Goal: Task Accomplishment & Management: Use online tool/utility

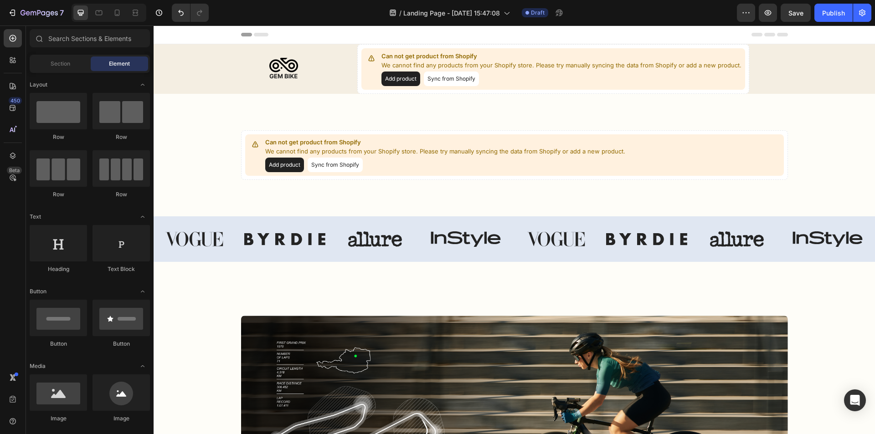
drag, startPoint x: 874, startPoint y: 327, endPoint x: 952, endPoint y: 50, distance: 287.4
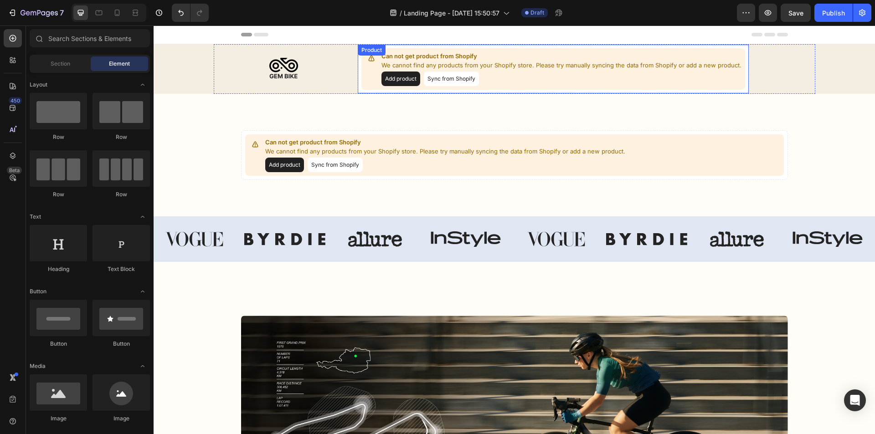
click at [392, 80] on button "Add product" at bounding box center [400, 79] width 39 height 15
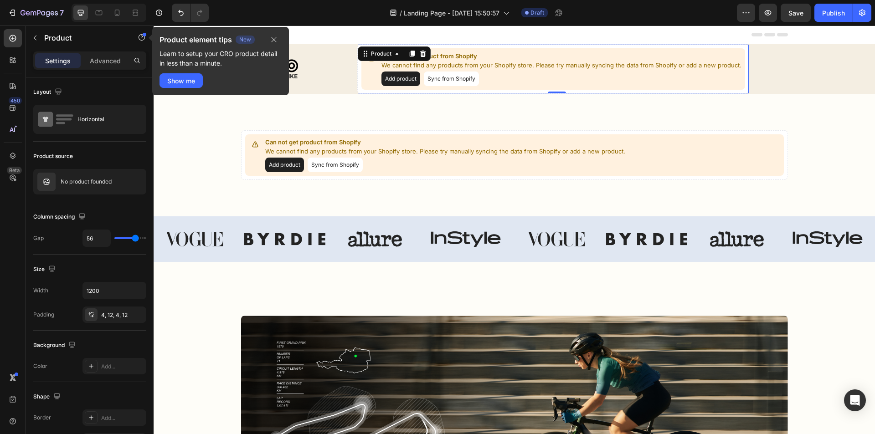
scroll to position [91, 0]
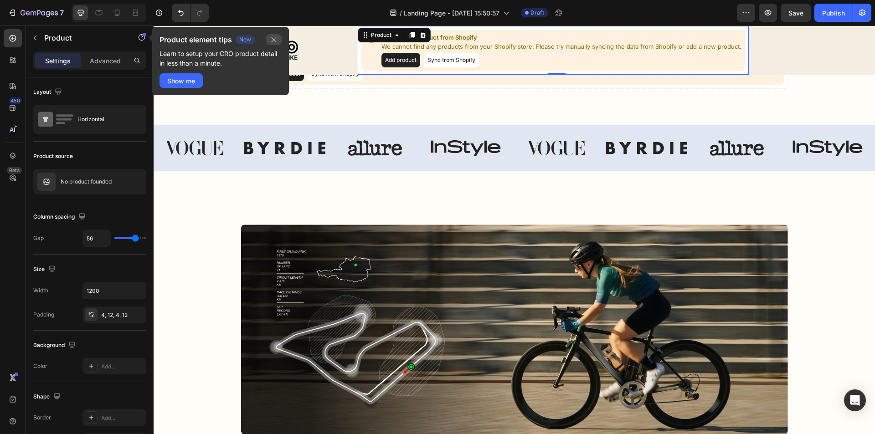
click at [277, 39] on icon "button" at bounding box center [273, 39] width 7 height 7
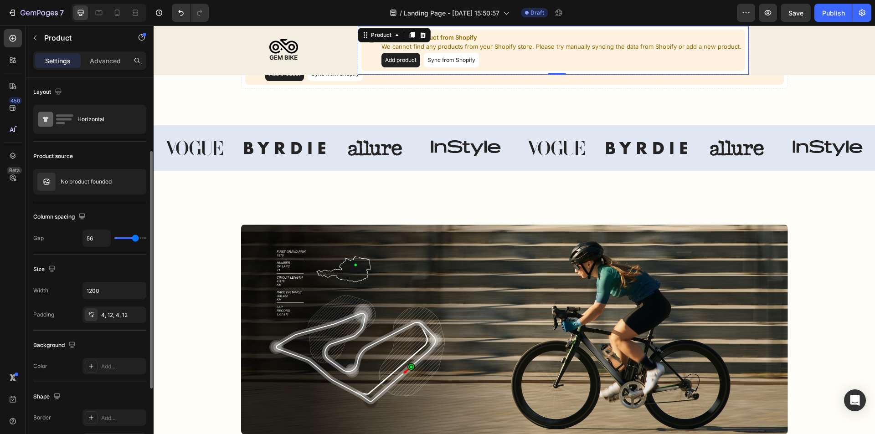
scroll to position [46, 0]
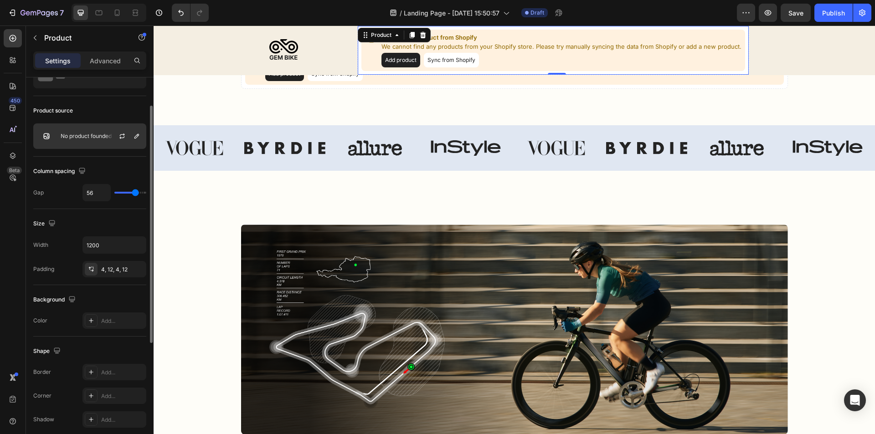
click at [64, 135] on p "No product founded" at bounding box center [86, 136] width 51 height 6
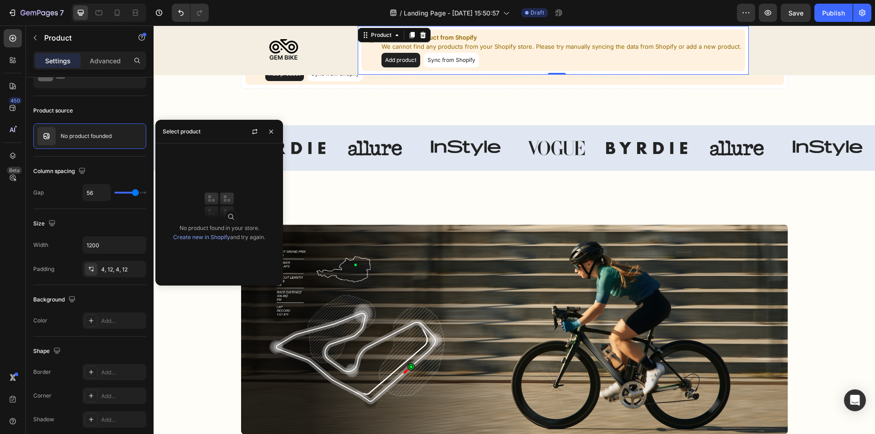
click at [215, 202] on img at bounding box center [219, 205] width 36 height 36
click at [193, 240] on link "Create new in Shopify" at bounding box center [201, 237] width 57 height 7
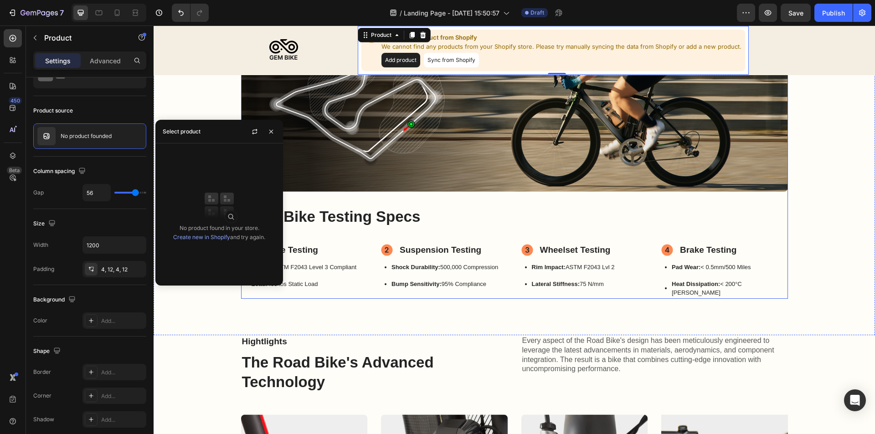
scroll to position [547, 0]
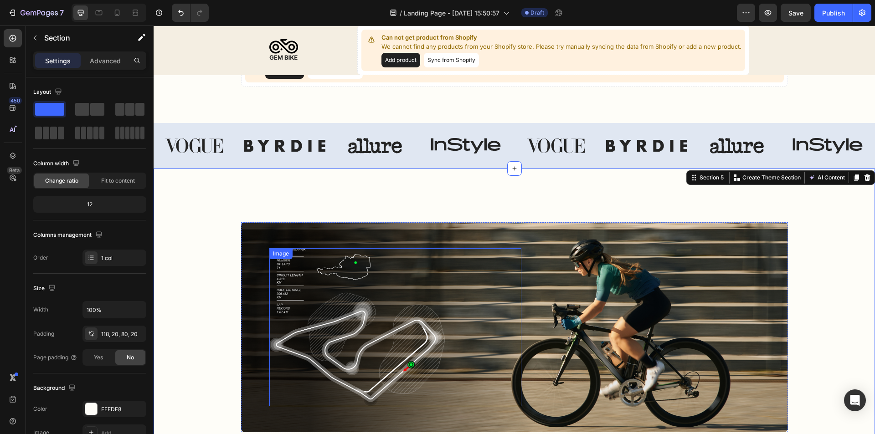
scroll to position [0, 0]
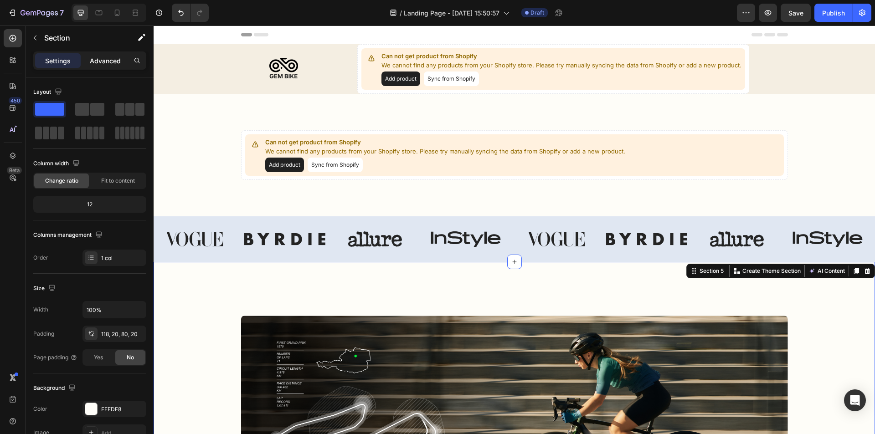
click at [101, 60] on p "Advanced" at bounding box center [105, 61] width 31 height 10
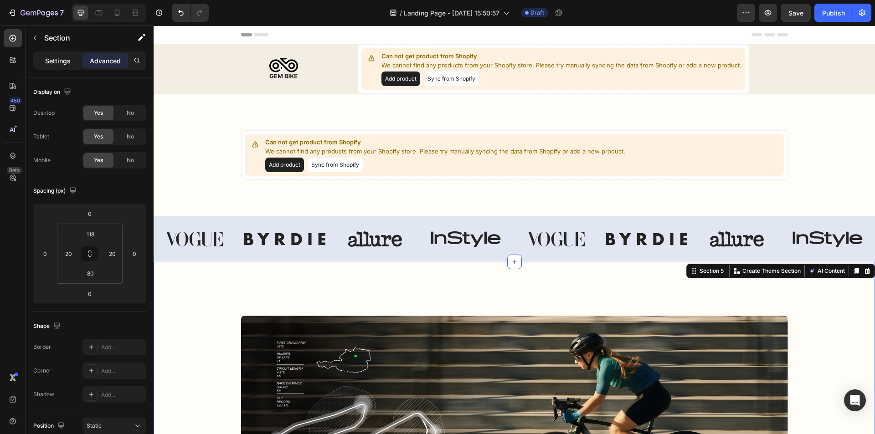
click at [58, 57] on p "Settings" at bounding box center [58, 61] width 26 height 10
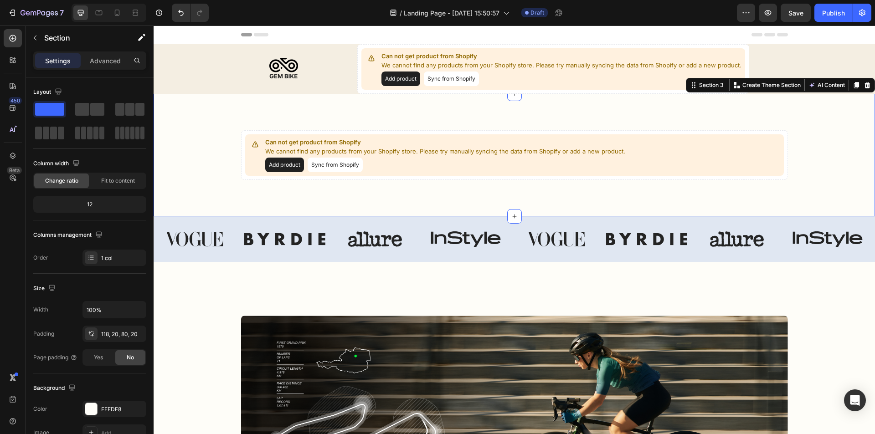
click at [482, 191] on div "Image Row Can not get product from Shopify We cannot find any products from you…" at bounding box center [514, 155] width 721 height 123
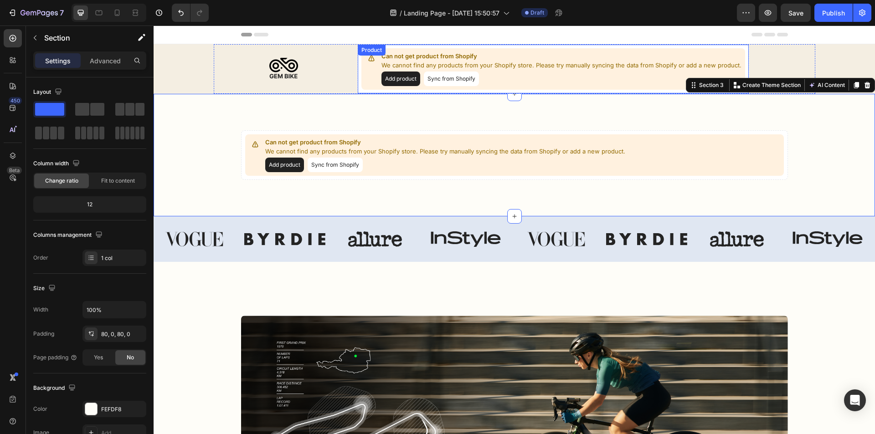
click at [318, 67] on img at bounding box center [284, 69] width 140 height 36
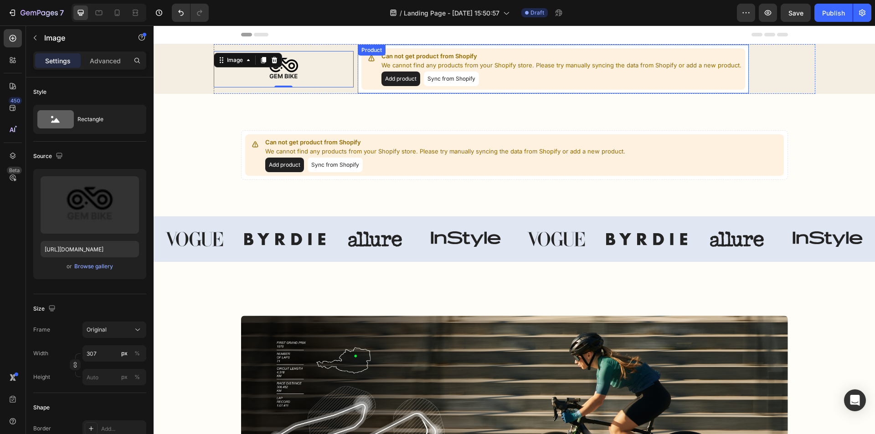
click at [489, 79] on div "Add product Sync from Shopify" at bounding box center [561, 79] width 360 height 15
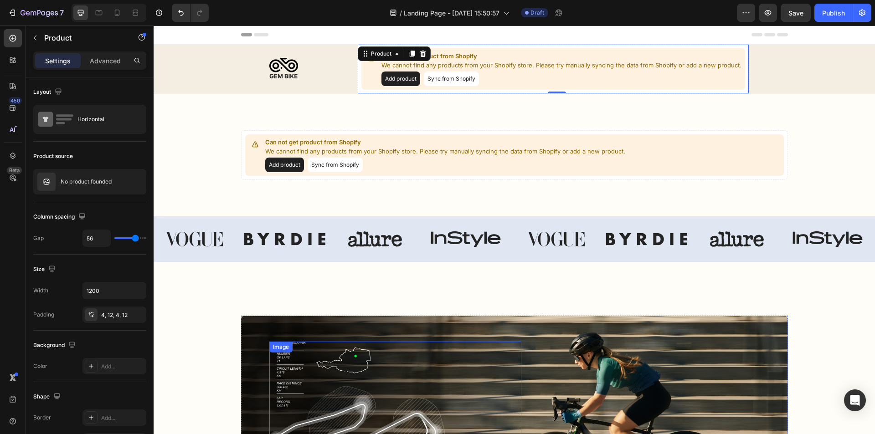
scroll to position [137, 0]
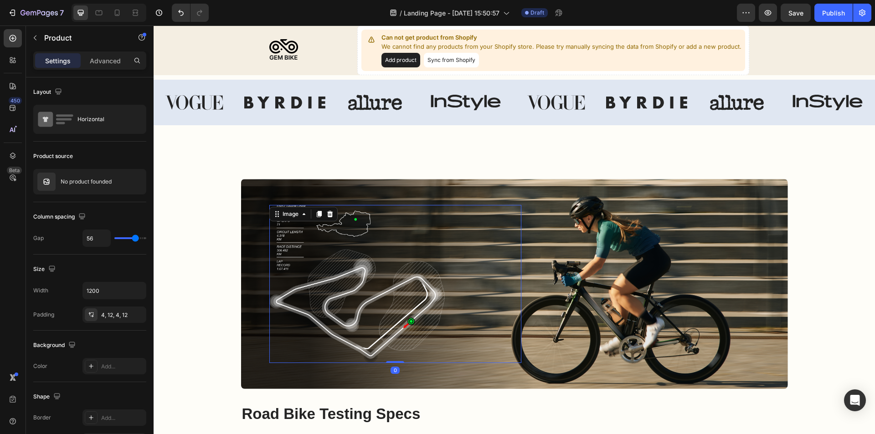
click at [415, 280] on img at bounding box center [356, 284] width 175 height 159
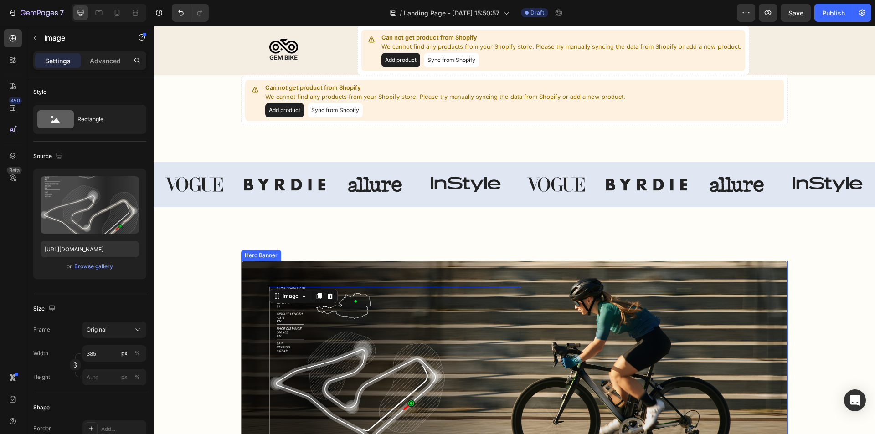
scroll to position [46, 0]
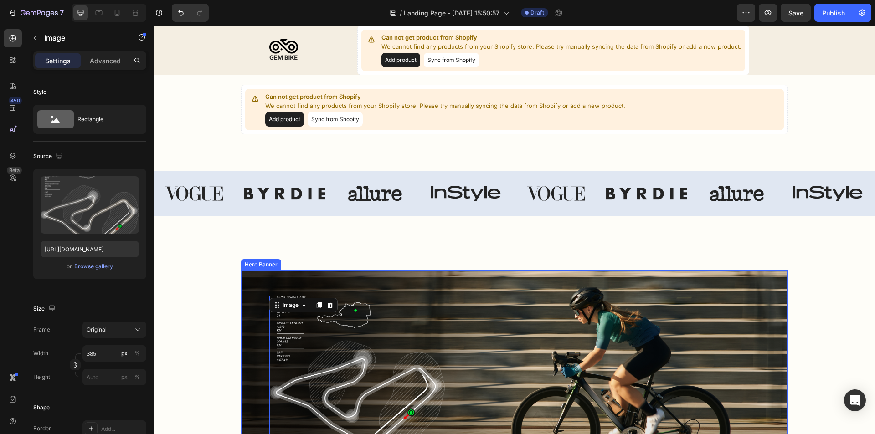
click at [572, 284] on div "Image 0 Image" at bounding box center [514, 375] width 547 height 188
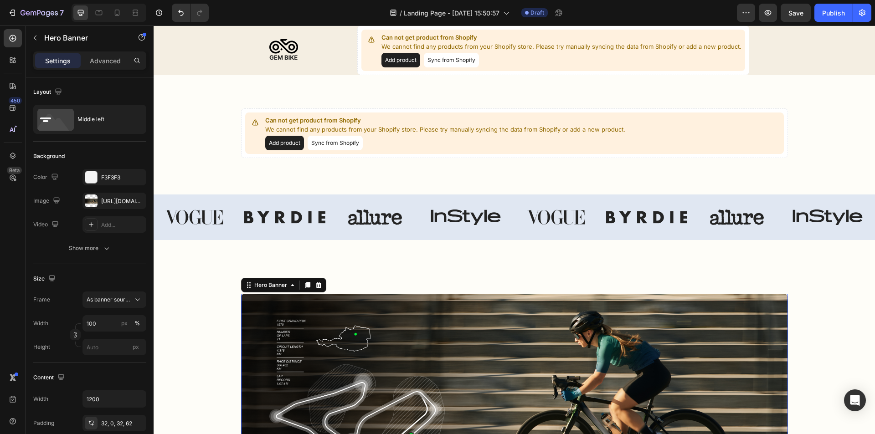
scroll to position [0, 0]
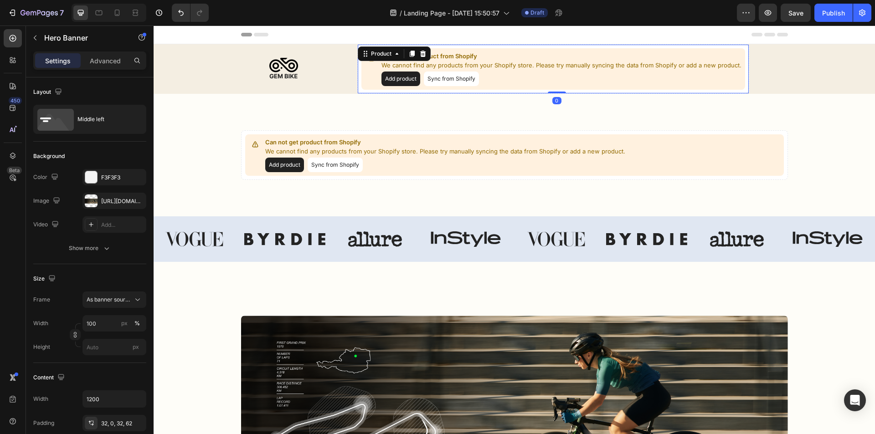
click at [464, 61] on p "We cannot find any products from your Shopify store. Please try manually syncin…" at bounding box center [561, 65] width 360 height 9
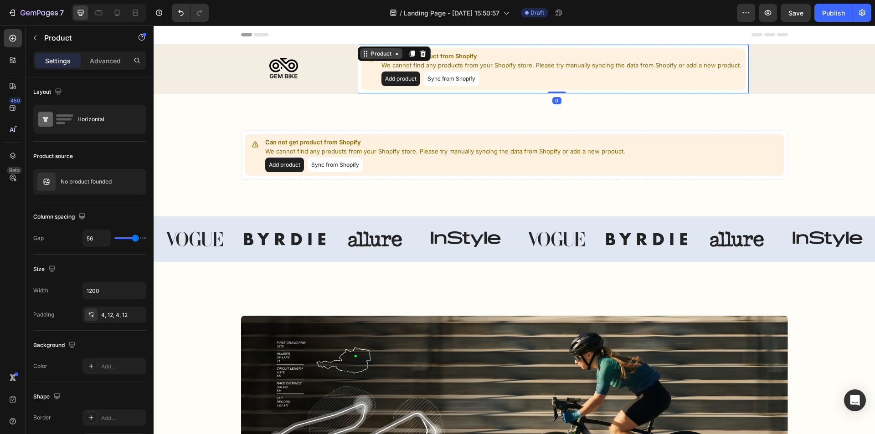
click at [377, 55] on div "Product" at bounding box center [381, 54] width 24 height 8
click at [394, 60] on div "Product Row 2 cols Sticky" at bounding box center [394, 53] width 73 height 15
click at [393, 55] on icon at bounding box center [396, 53] width 7 height 7
click at [394, 57] on icon at bounding box center [396, 53] width 7 height 7
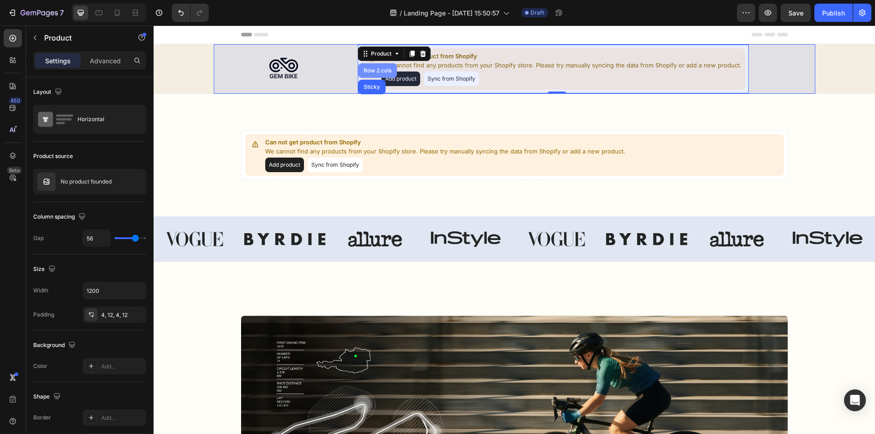
click at [376, 71] on div "Row 2 cols" at bounding box center [377, 70] width 31 height 5
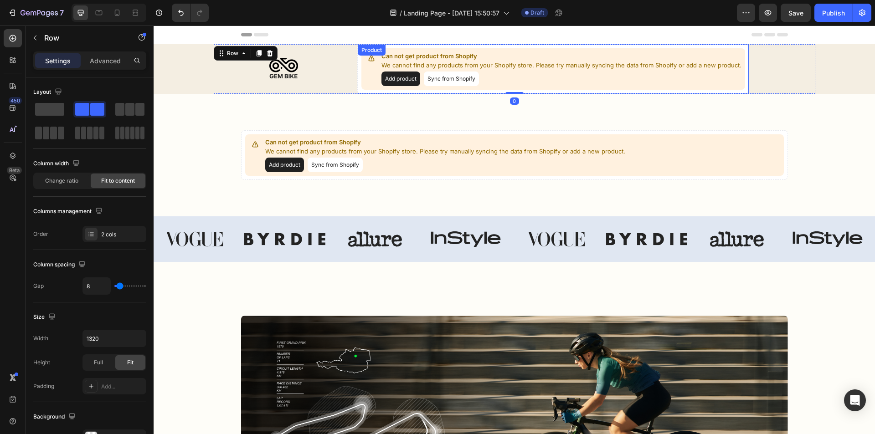
click at [366, 50] on div "Product" at bounding box center [371, 50] width 24 height 8
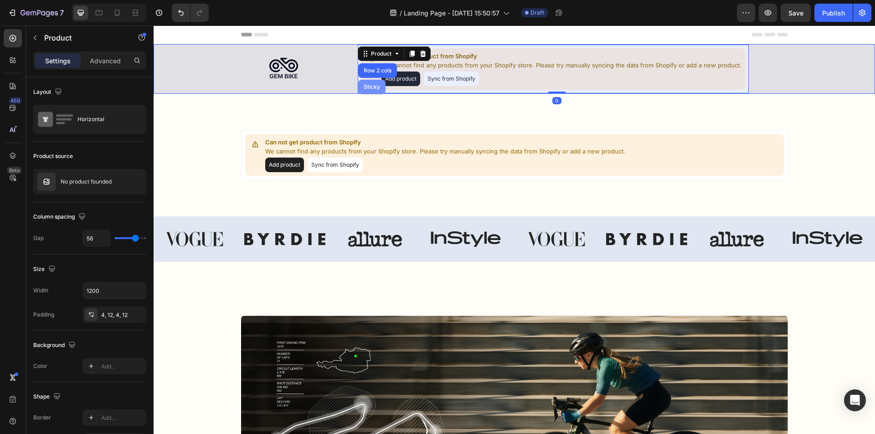
click at [370, 85] on div "Sticky" at bounding box center [372, 86] width 20 height 5
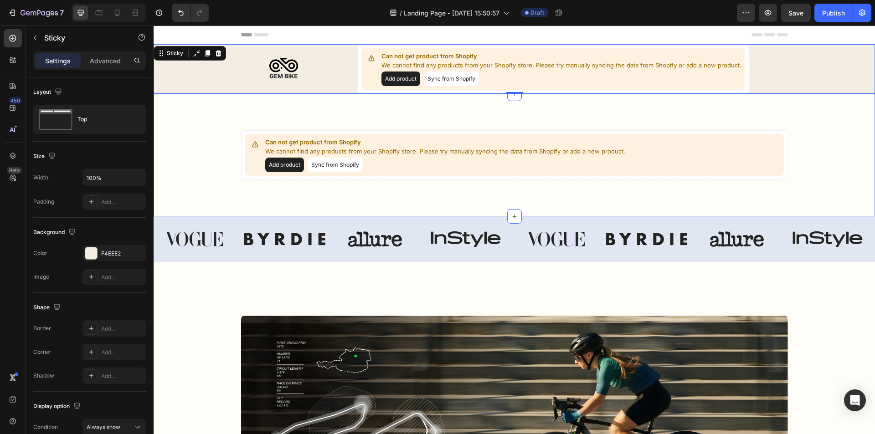
click at [313, 118] on div "Image Row Can not get product from Shopify We cannot find any products from you…" at bounding box center [514, 155] width 721 height 123
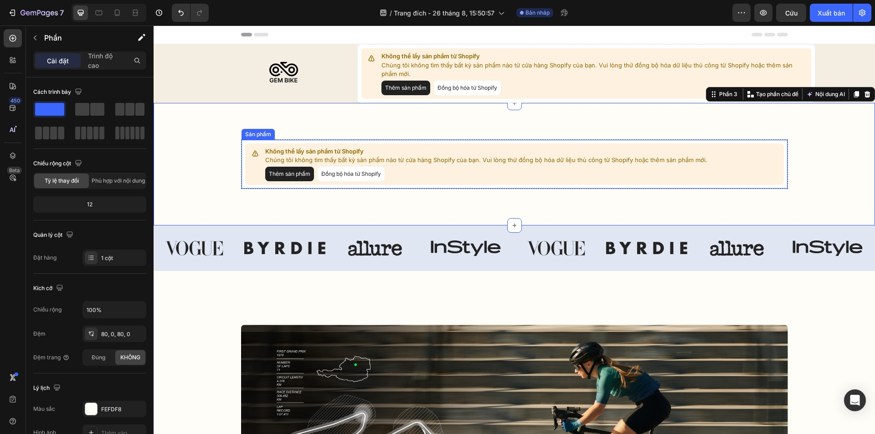
drag, startPoint x: 339, startPoint y: 171, endPoint x: 318, endPoint y: 172, distance: 20.5
click at [339, 171] on font "Đồng bộ hóa từ Shopify" at bounding box center [351, 173] width 60 height 7
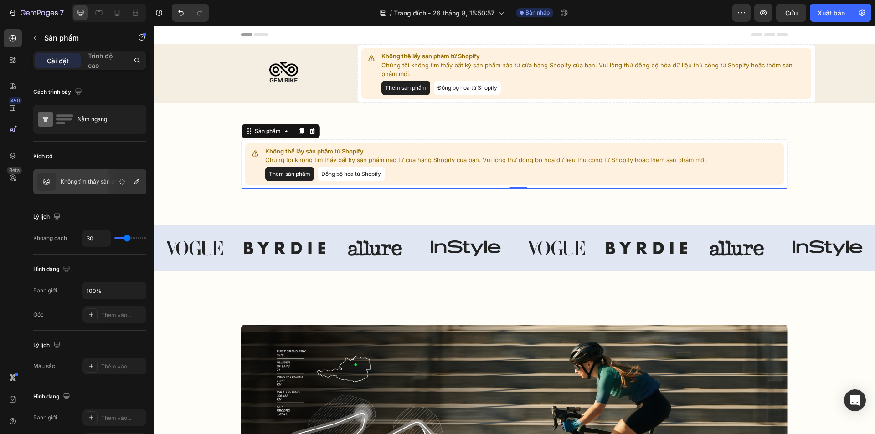
click at [335, 174] on font "Đồng bộ hóa từ Shopify" at bounding box center [351, 173] width 60 height 7
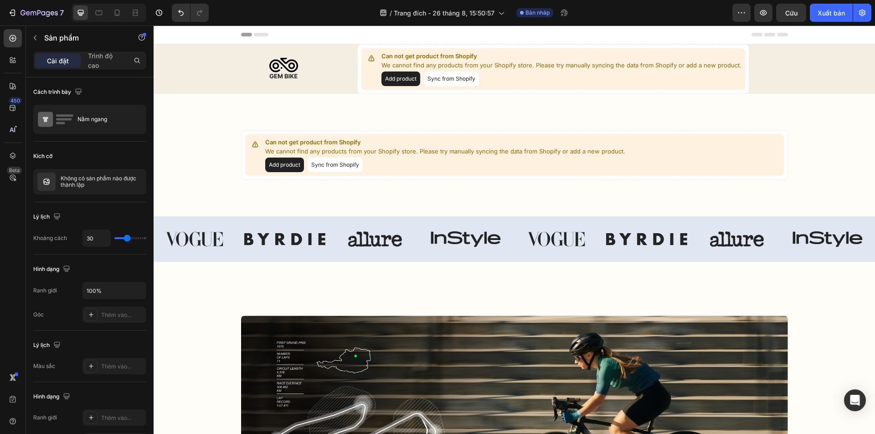
click at [327, 164] on button "Sync from Shopify" at bounding box center [334, 165] width 55 height 15
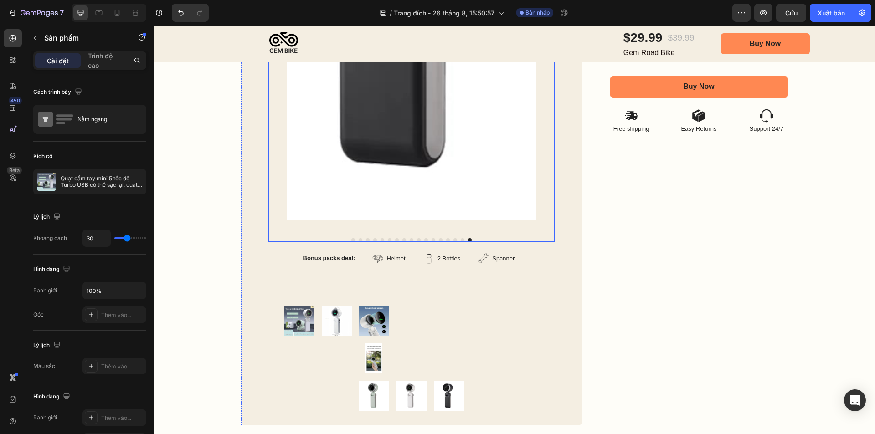
scroll to position [547, 0]
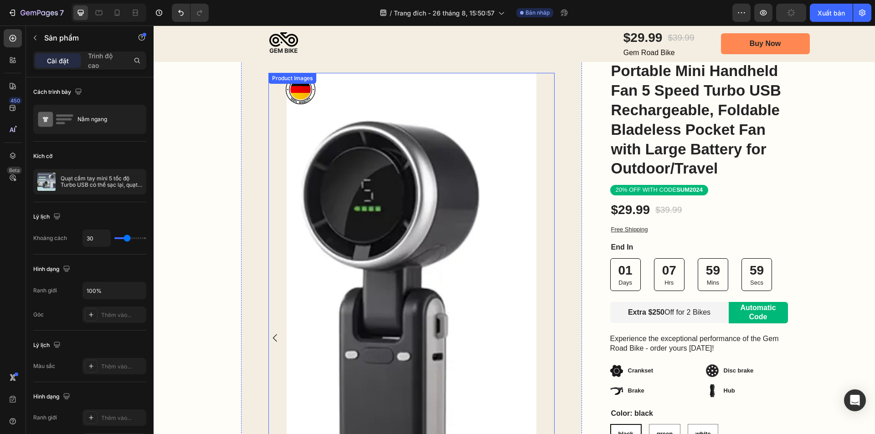
scroll to position [0, 0]
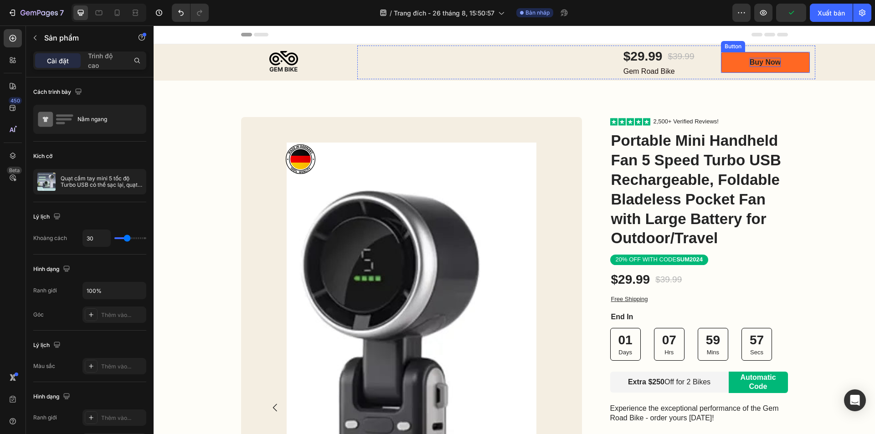
click at [755, 59] on div "Buy Now" at bounding box center [764, 63] width 31 height 10
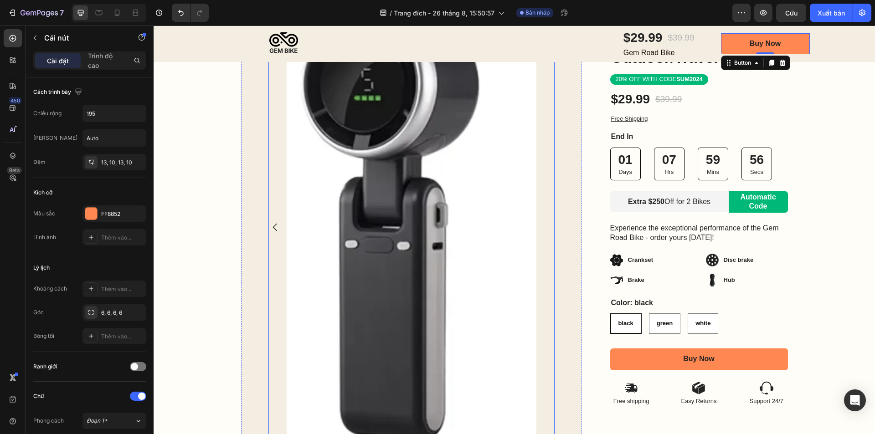
scroll to position [182, 0]
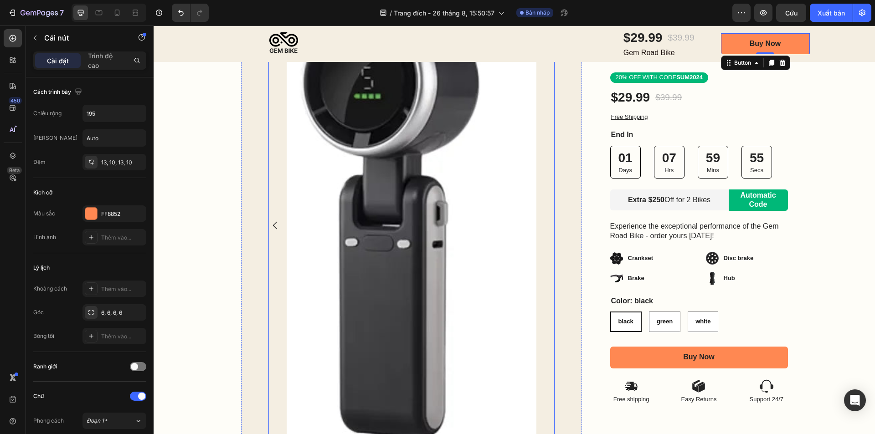
click at [434, 193] on img at bounding box center [412, 225] width 250 height 531
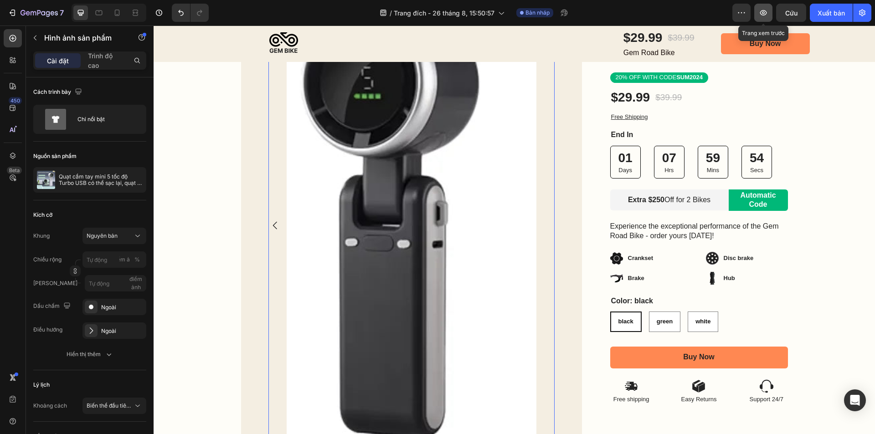
click at [767, 11] on icon "button" at bounding box center [762, 12] width 9 height 9
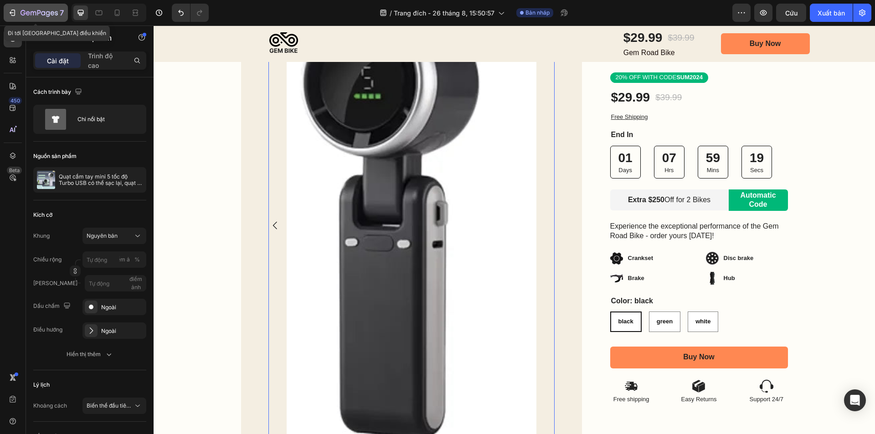
click at [38, 13] on icon "button" at bounding box center [39, 12] width 4 height 5
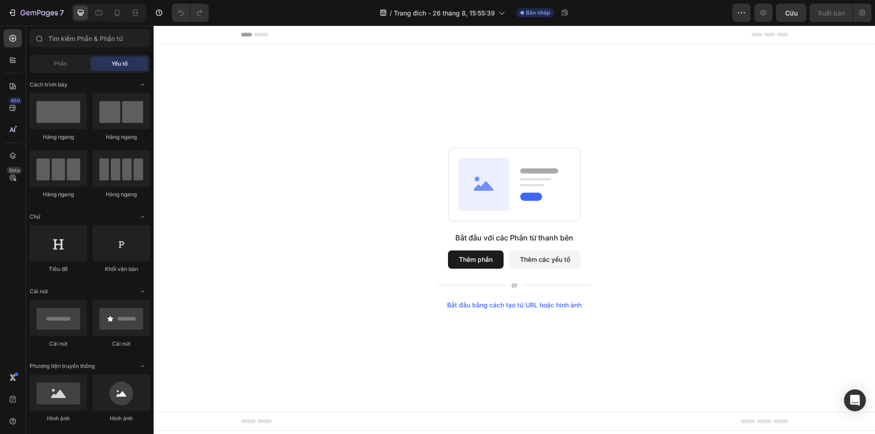
click at [468, 261] on font "Thêm phần" at bounding box center [476, 260] width 34 height 8
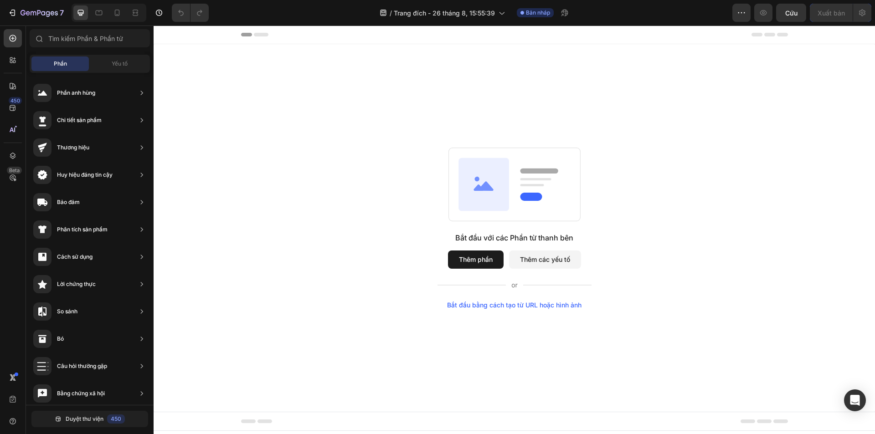
click at [476, 261] on font "Thêm phần" at bounding box center [476, 260] width 34 height 8
click at [42, 11] on icon "button" at bounding box center [38, 14] width 37 height 8
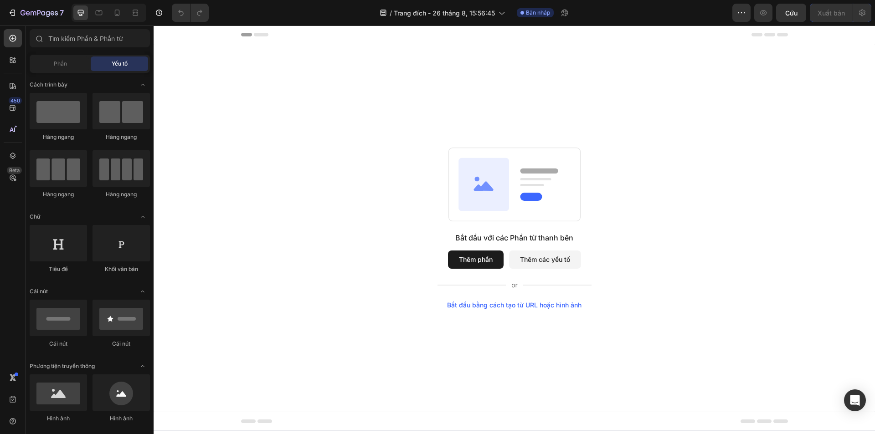
click at [467, 263] on font "Thêm phần" at bounding box center [476, 260] width 34 height 8
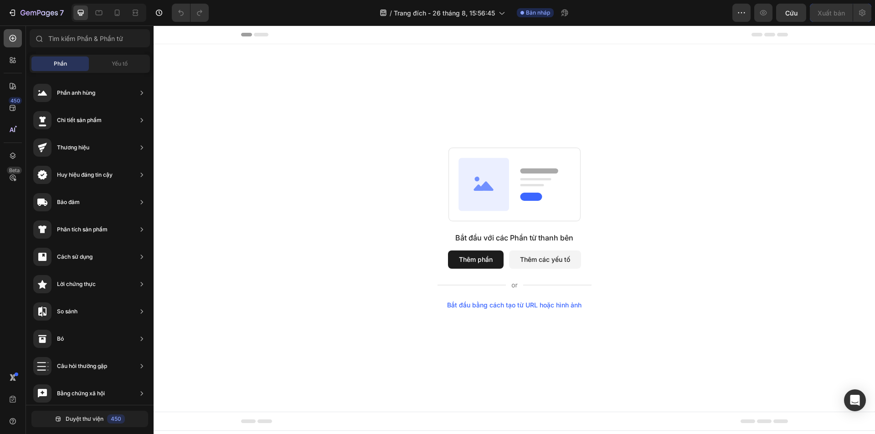
click at [7, 40] on div at bounding box center [13, 38] width 18 height 18
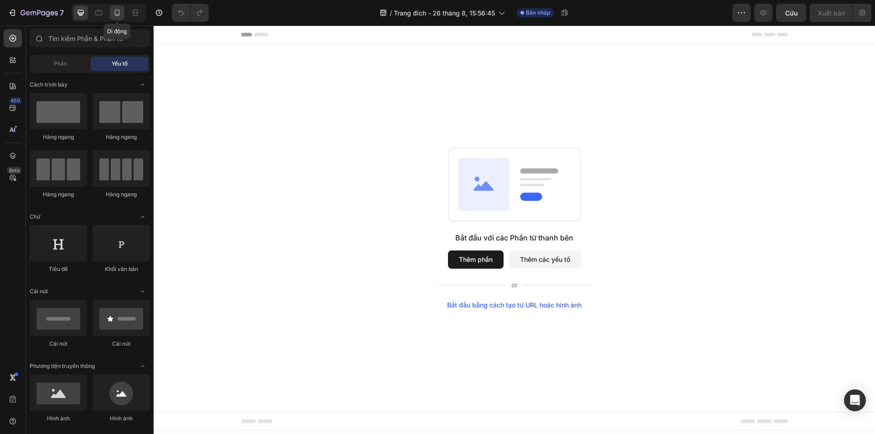
click at [118, 11] on icon at bounding box center [117, 12] width 9 height 9
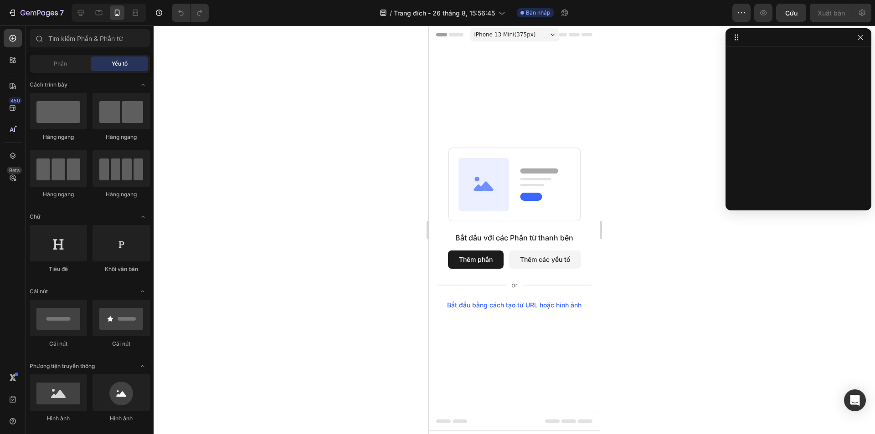
drag, startPoint x: 864, startPoint y: 38, endPoint x: 857, endPoint y: 37, distance: 7.0
click at [863, 38] on button "button" at bounding box center [860, 37] width 11 height 11
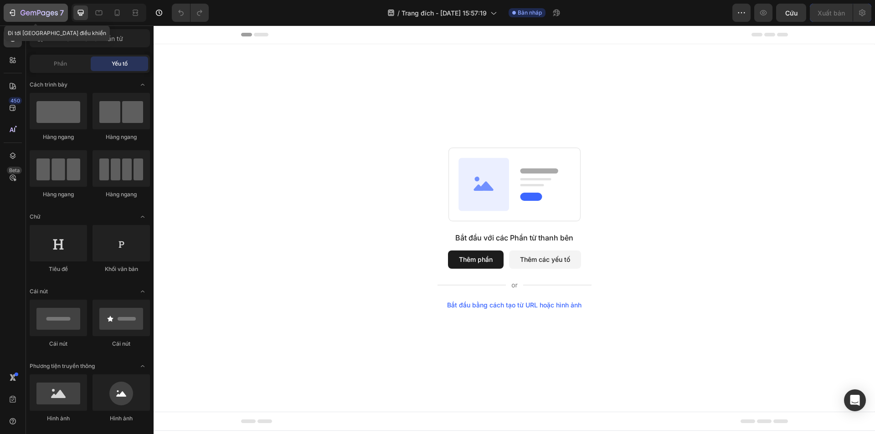
click at [31, 9] on div "7" at bounding box center [41, 12] width 43 height 11
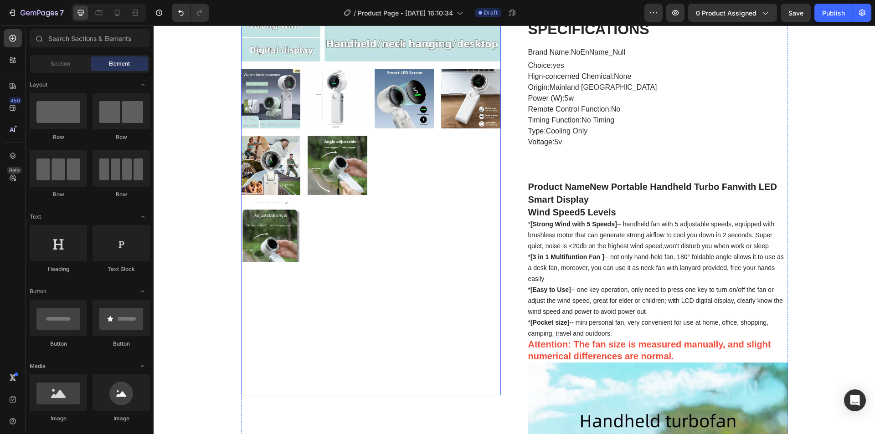
scroll to position [273, 0]
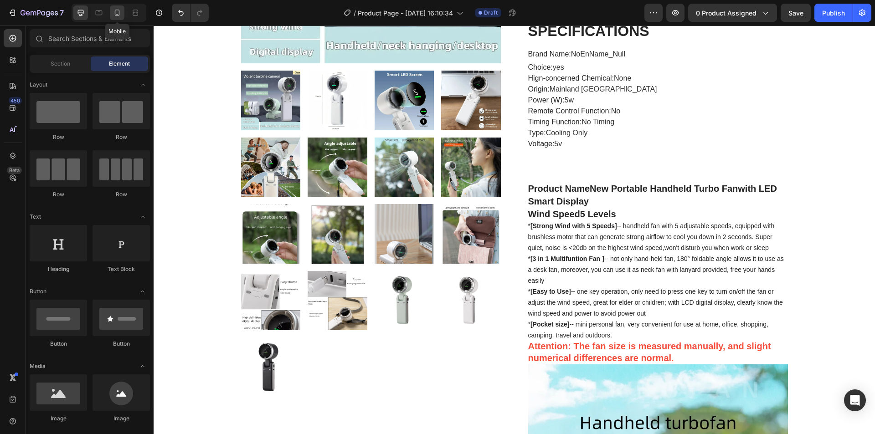
click at [119, 10] on icon at bounding box center [117, 13] width 5 height 6
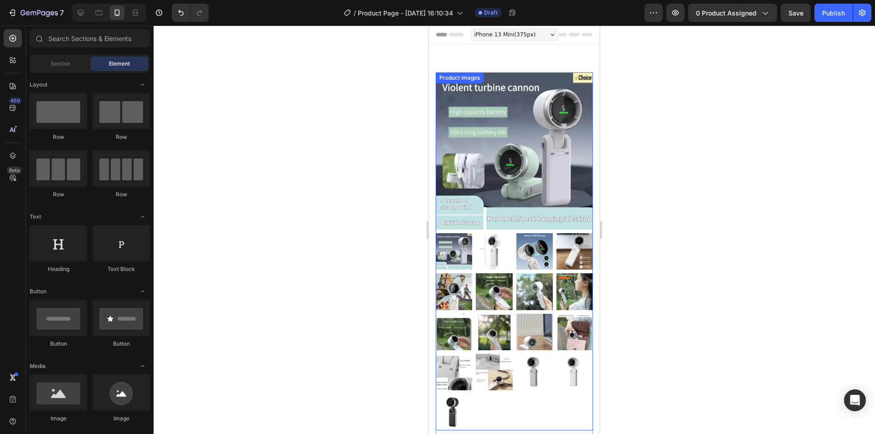
click at [473, 236] on div at bounding box center [513, 331] width 157 height 197
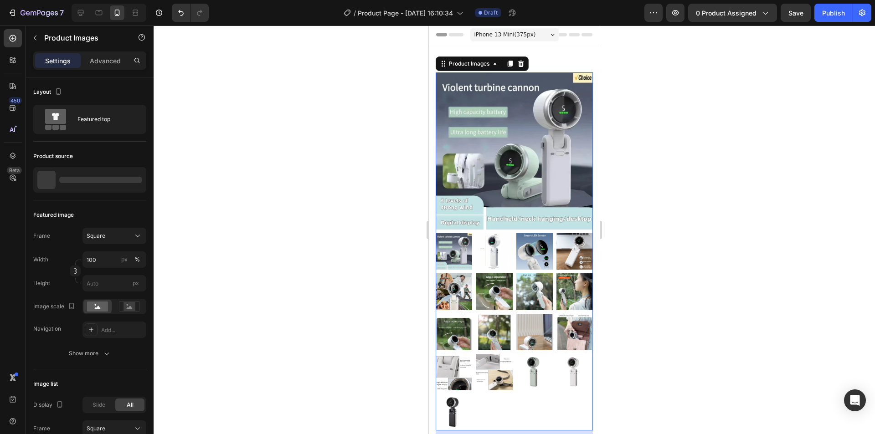
click at [471, 258] on div at bounding box center [513, 331] width 157 height 197
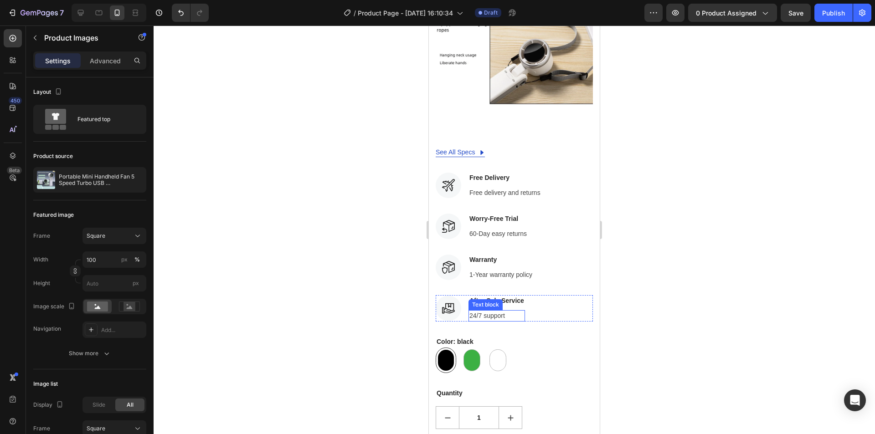
scroll to position [3052, 0]
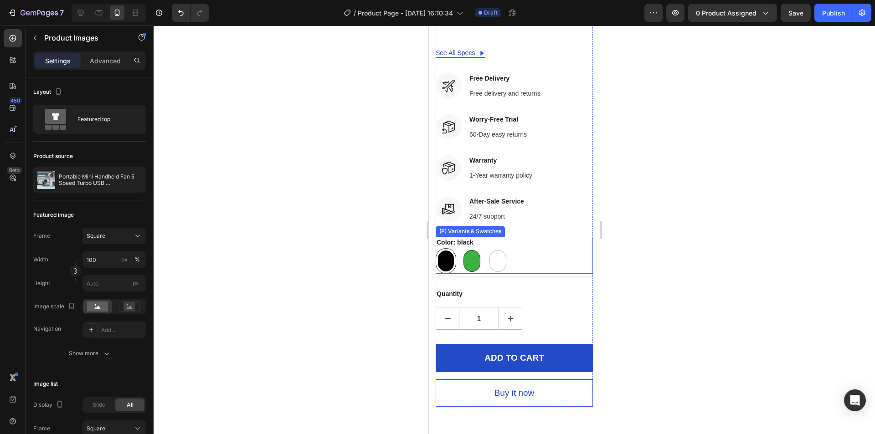
click at [473, 250] on div at bounding box center [471, 261] width 17 height 22
click at [461, 248] on input "green green" at bounding box center [461, 248] width 0 height 0
radio input "true"
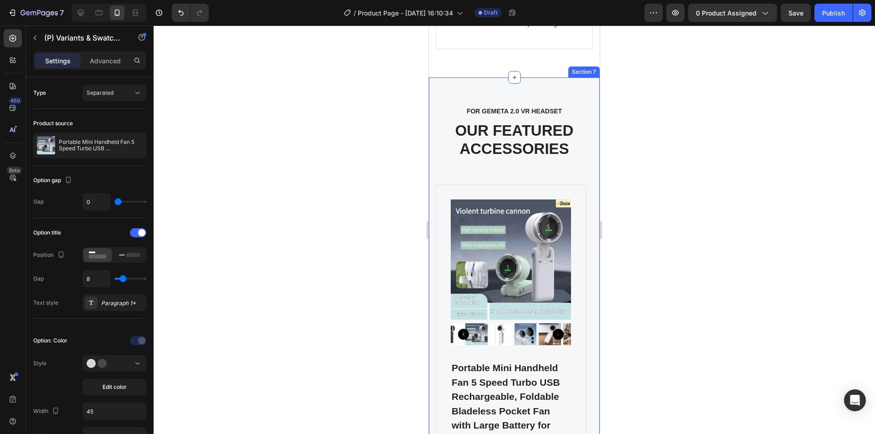
scroll to position [6195, 0]
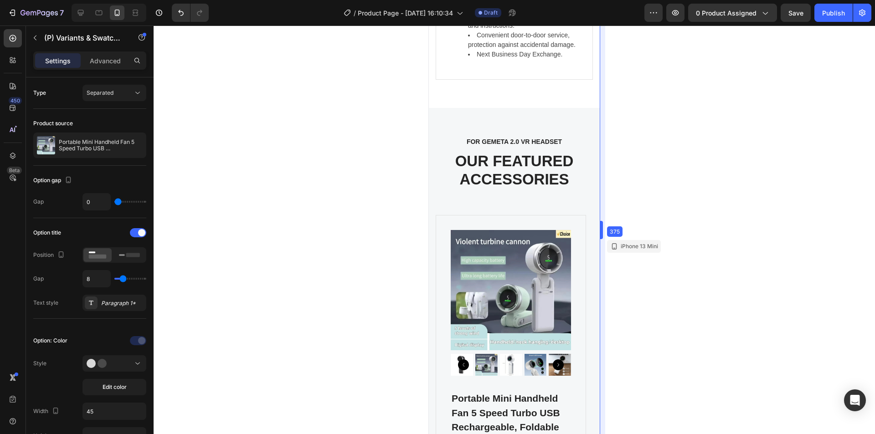
drag, startPoint x: 603, startPoint y: 234, endPoint x: 609, endPoint y: 248, distance: 15.3
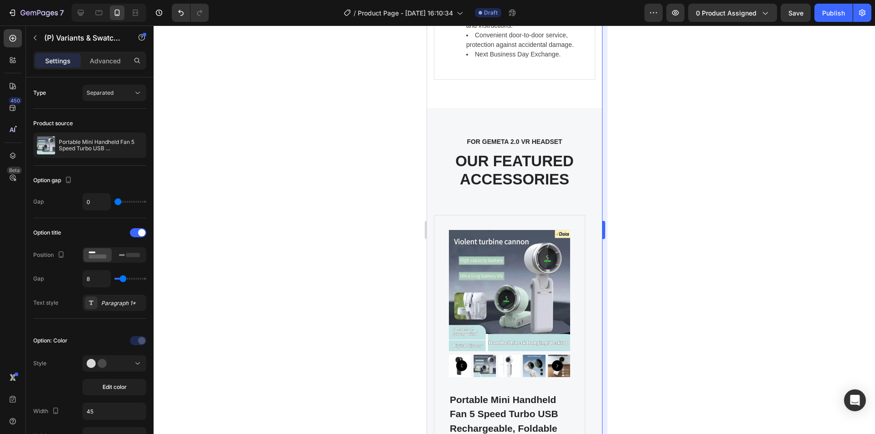
scroll to position [6198, 0]
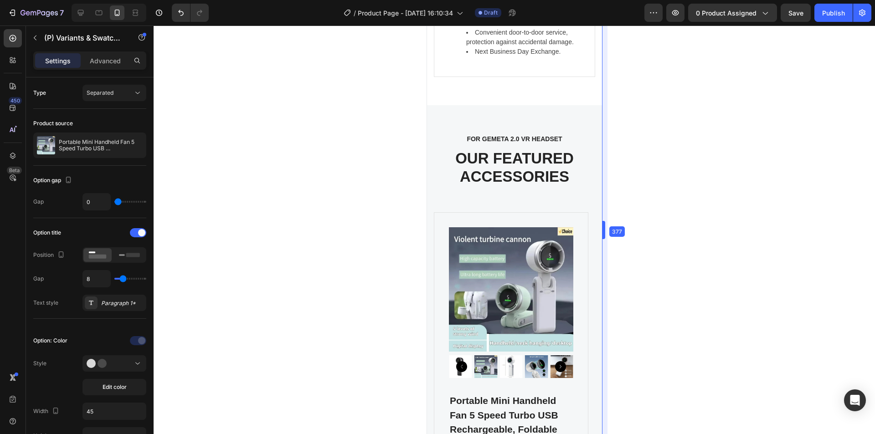
drag, startPoint x: 603, startPoint y: 235, endPoint x: 603, endPoint y: 247, distance: 11.4
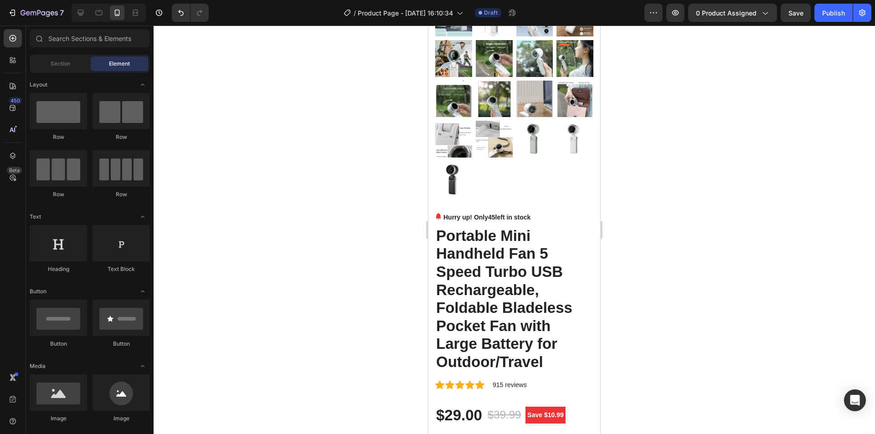
scroll to position [0, 0]
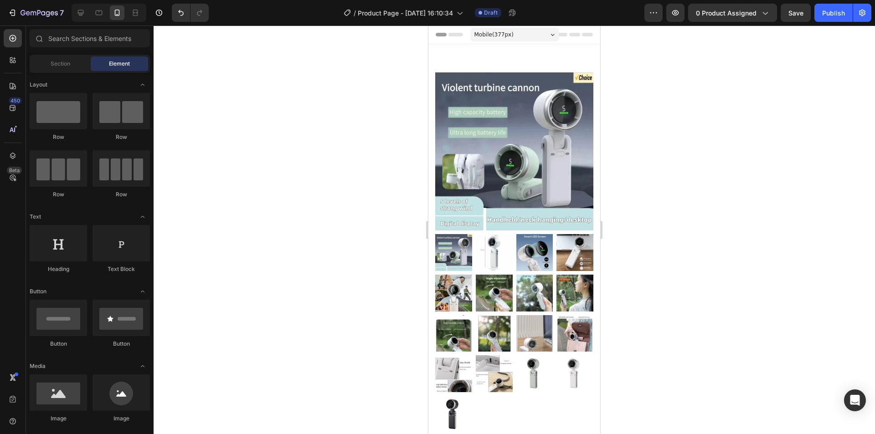
click at [500, 36] on span "Mobile ( 377 px)" at bounding box center [493, 34] width 39 height 9
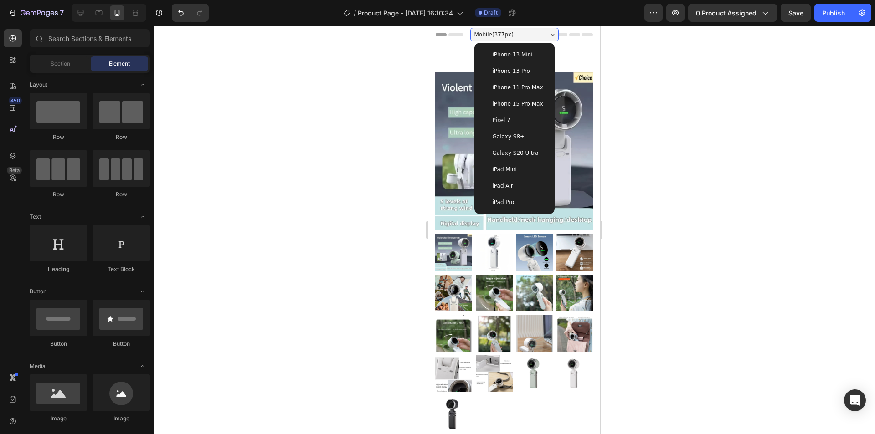
click at [511, 107] on span "iPhone 15 Pro Max" at bounding box center [517, 103] width 51 height 9
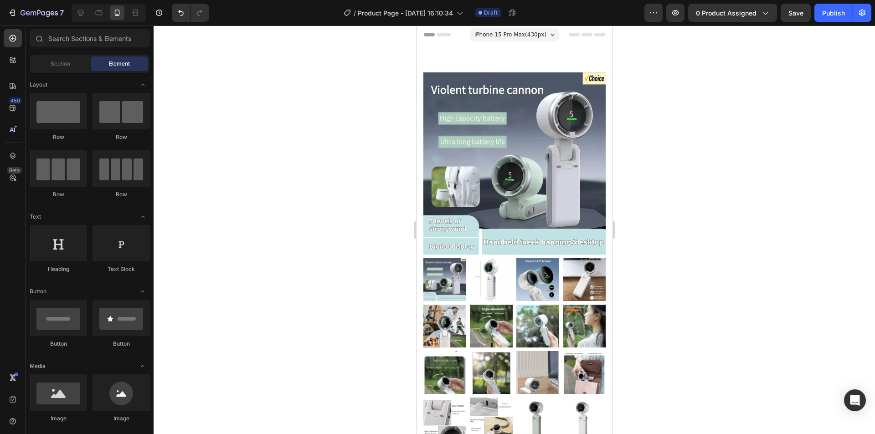
click at [528, 169] on img at bounding box center [514, 163] width 182 height 182
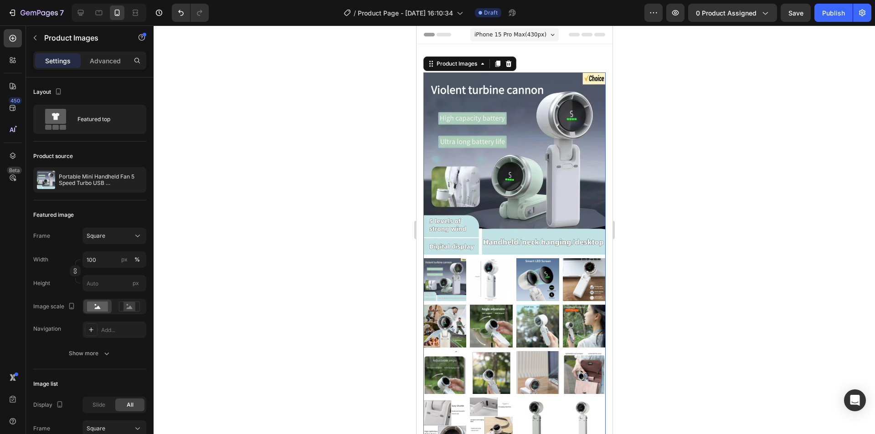
click at [531, 168] on img at bounding box center [514, 163] width 182 height 182
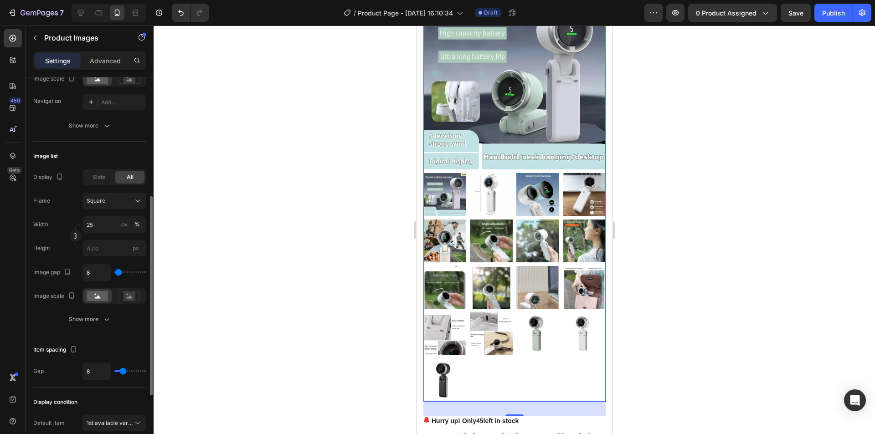
scroll to position [91, 0]
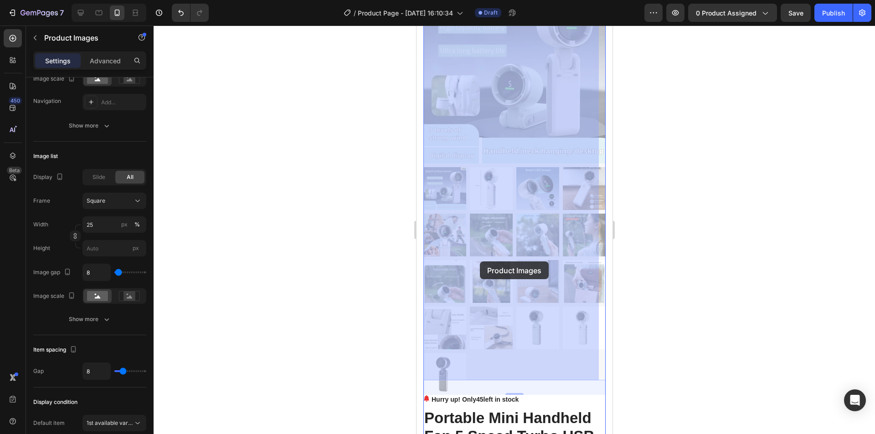
drag, startPoint x: 483, startPoint y: 261, endPoint x: 535, endPoint y: 267, distance: 51.8
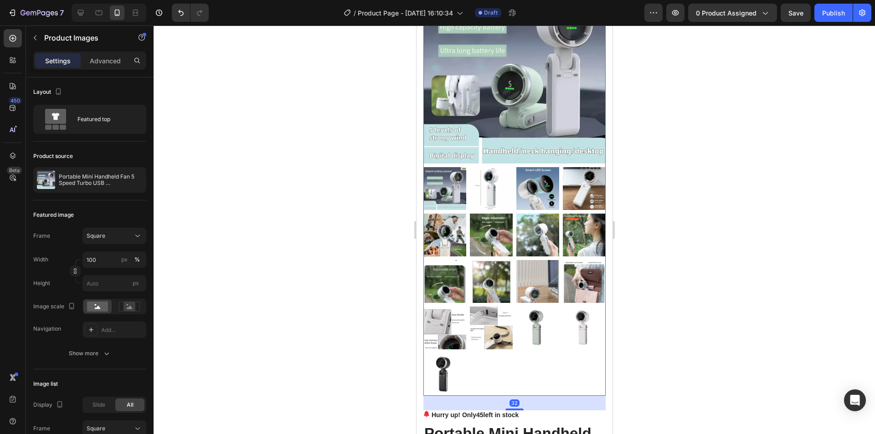
click at [485, 246] on img at bounding box center [490, 235] width 43 height 43
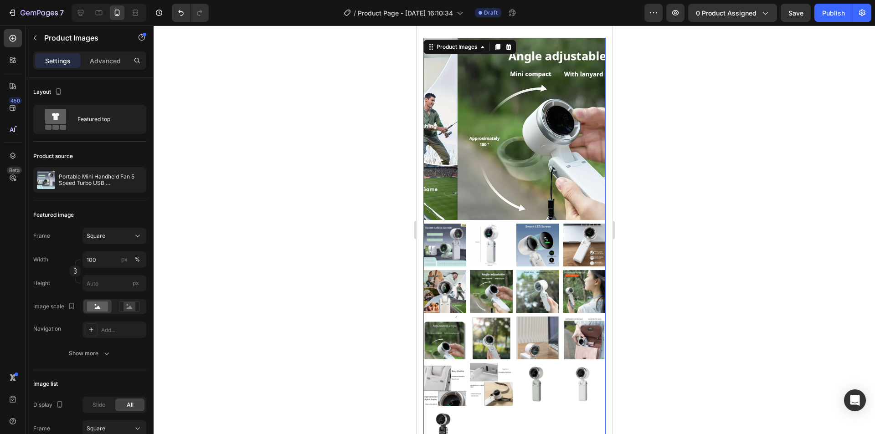
scroll to position [0, 0]
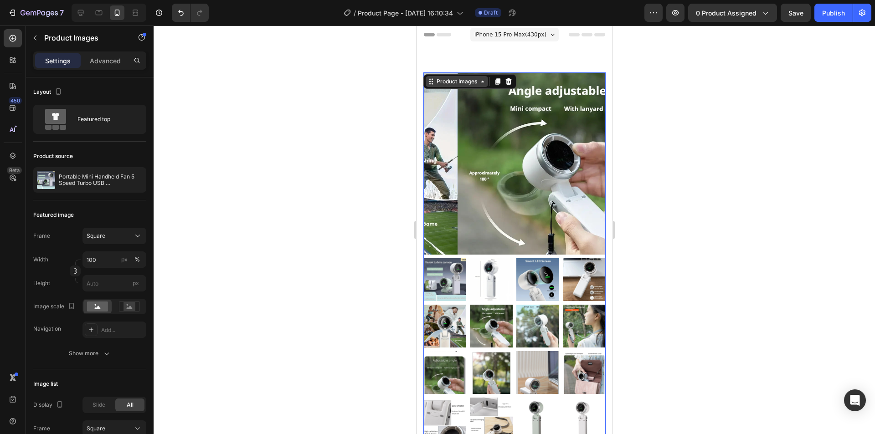
click at [460, 82] on div "Product Images" at bounding box center [456, 81] width 44 height 8
click at [496, 84] on icon at bounding box center [497, 81] width 5 height 6
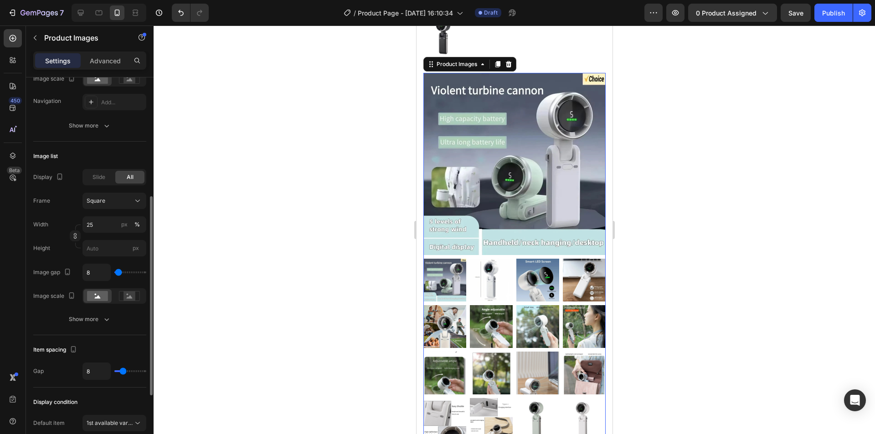
scroll to position [520, 0]
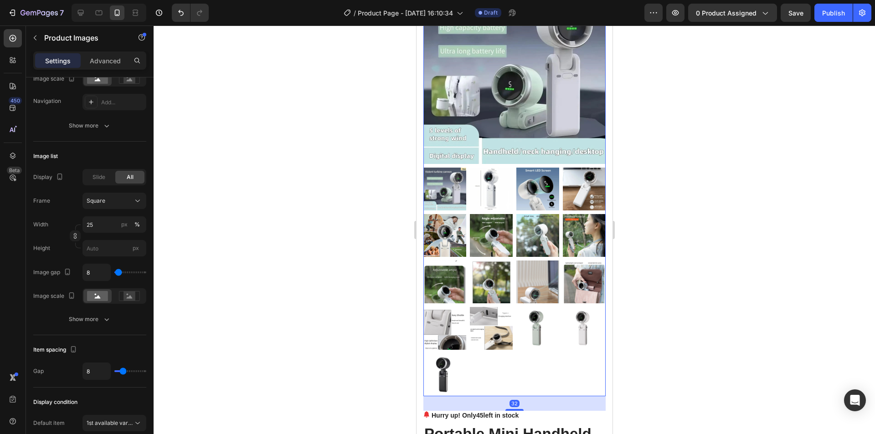
drag, startPoint x: 492, startPoint y: 281, endPoint x: 492, endPoint y: 291, distance: 9.6
click at [491, 307] on img at bounding box center [490, 328] width 43 height 43
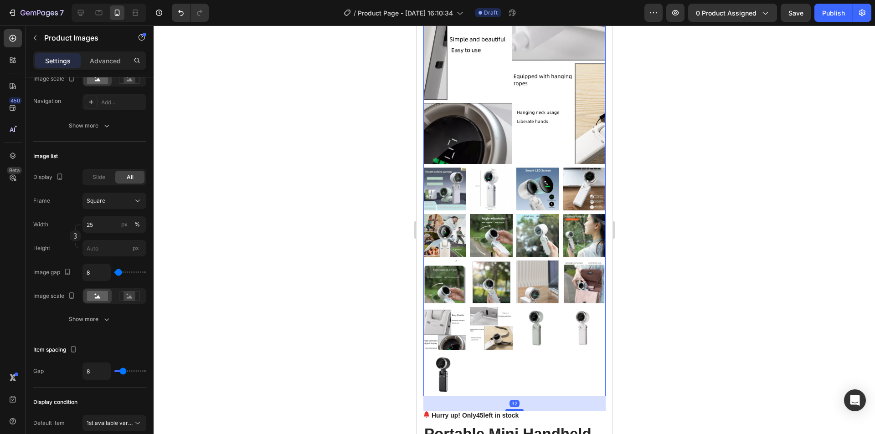
click at [491, 316] on img at bounding box center [490, 328] width 43 height 43
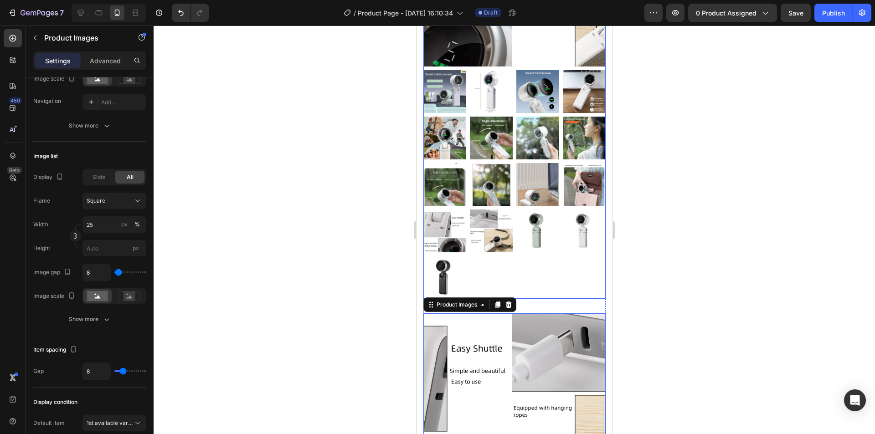
scroll to position [292, 0]
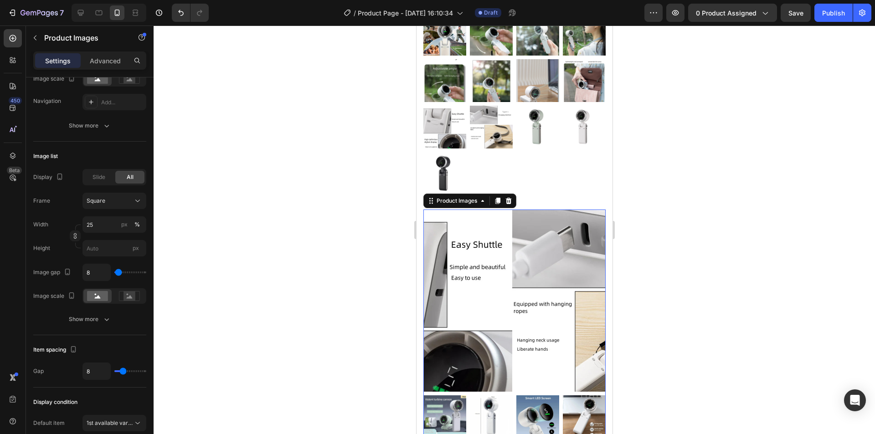
click at [679, 248] on div at bounding box center [514, 230] width 721 height 409
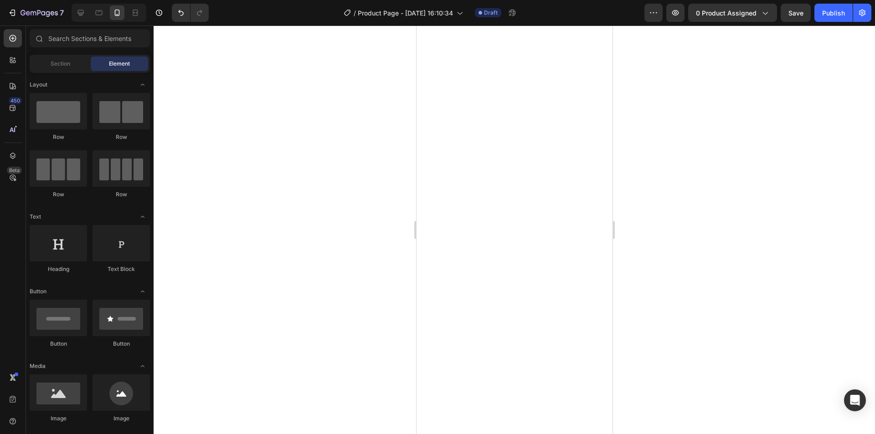
scroll to position [0, 0]
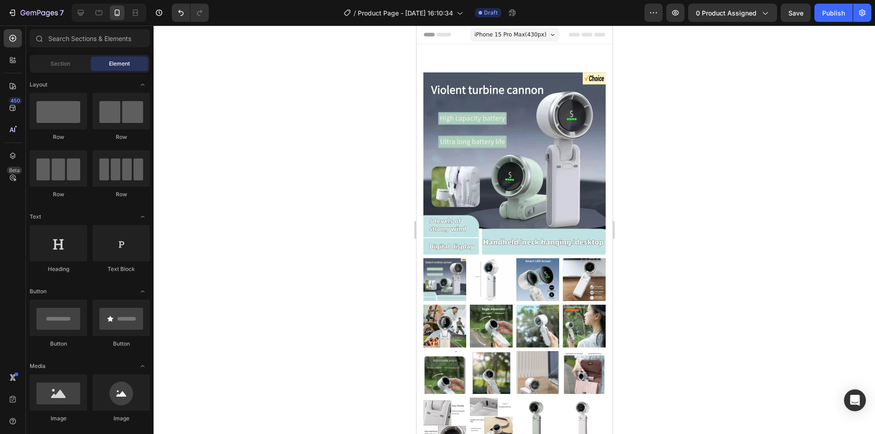
drag, startPoint x: 609, startPoint y: 47, endPoint x: 1031, endPoint y: 35, distance: 422.0
click at [79, 11] on icon at bounding box center [80, 12] width 9 height 9
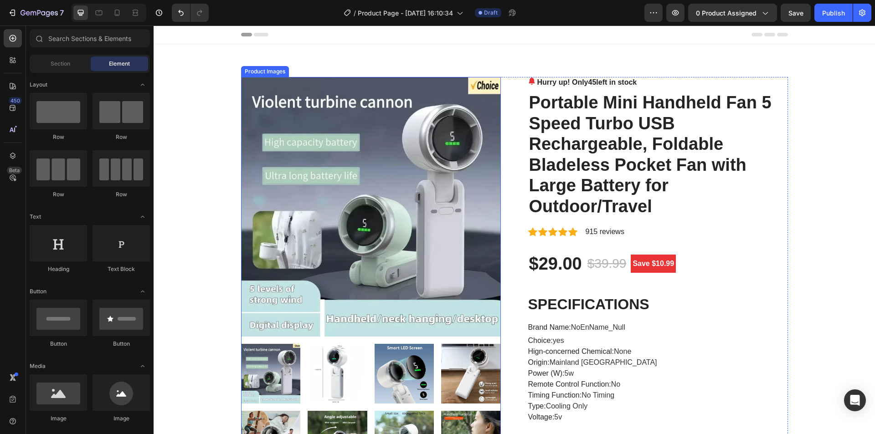
click at [461, 117] on img at bounding box center [371, 207] width 260 height 260
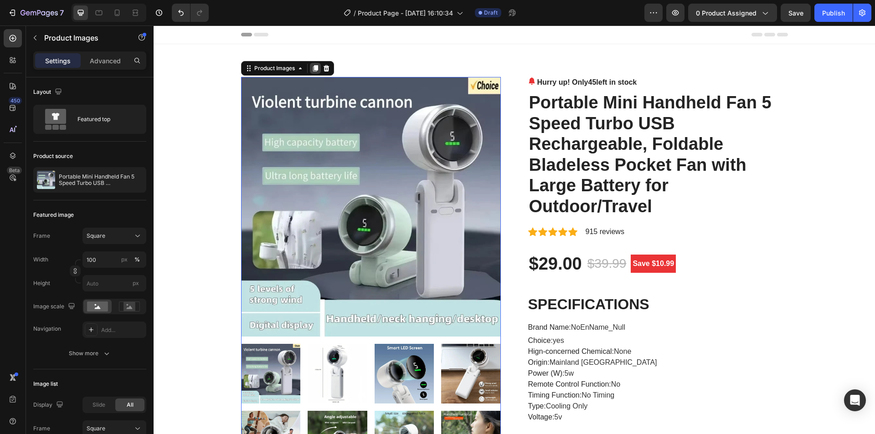
click at [312, 66] on icon at bounding box center [315, 68] width 7 height 7
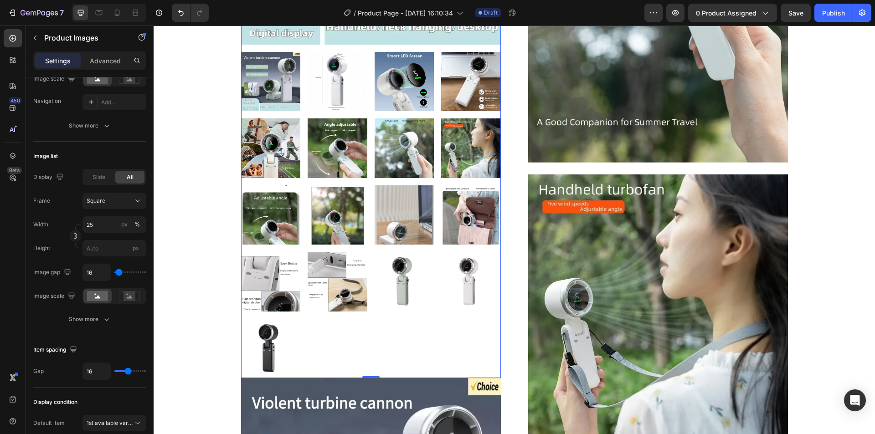
scroll to position [886, 0]
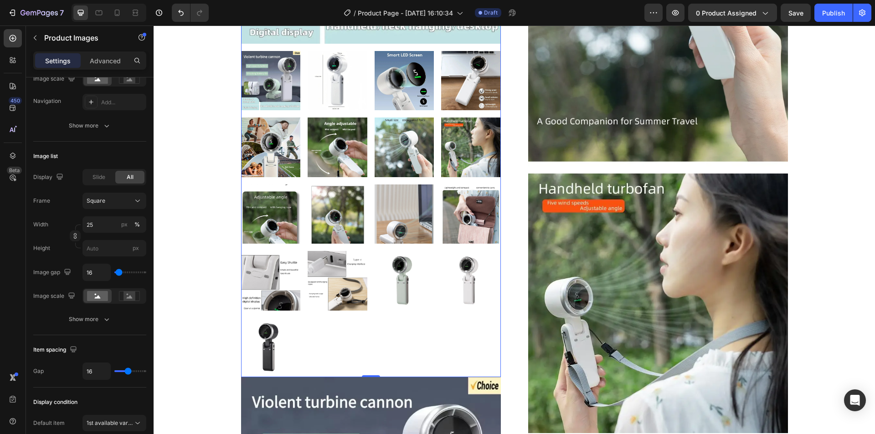
click at [309, 290] on img at bounding box center [337, 281] width 60 height 60
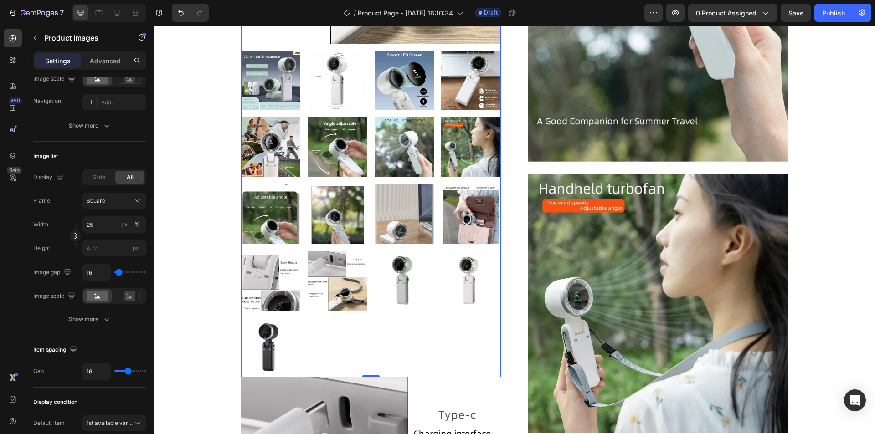
click at [328, 283] on img at bounding box center [337, 281] width 60 height 60
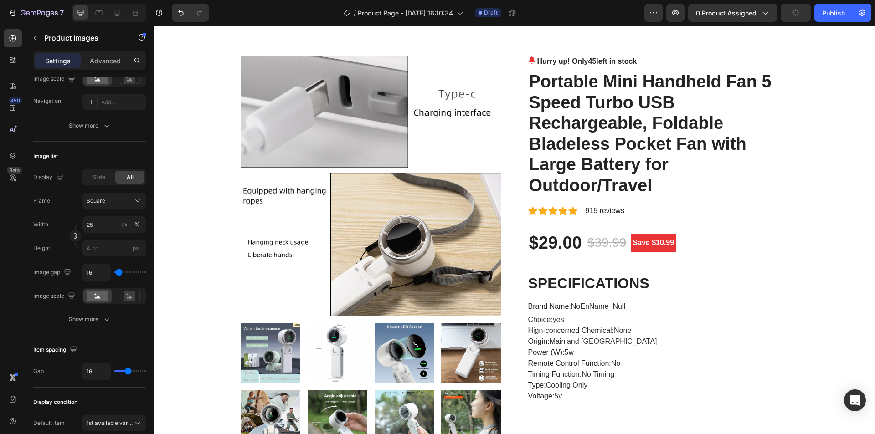
scroll to position [0, 0]
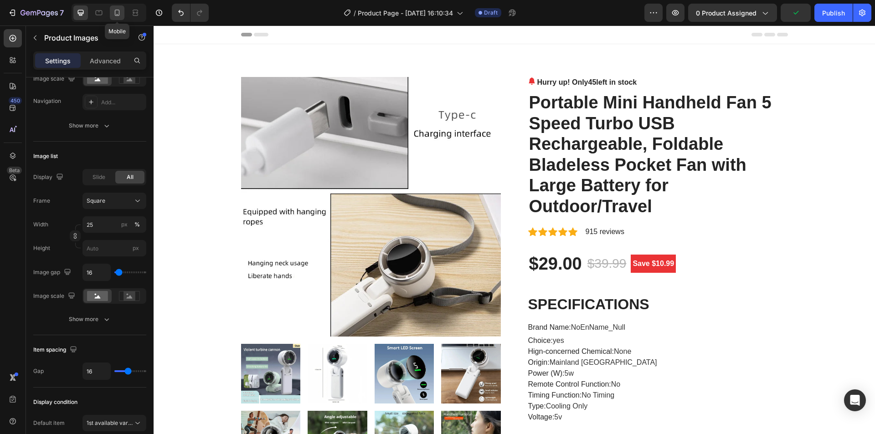
click at [118, 11] on icon at bounding box center [117, 12] width 9 height 9
type input "8"
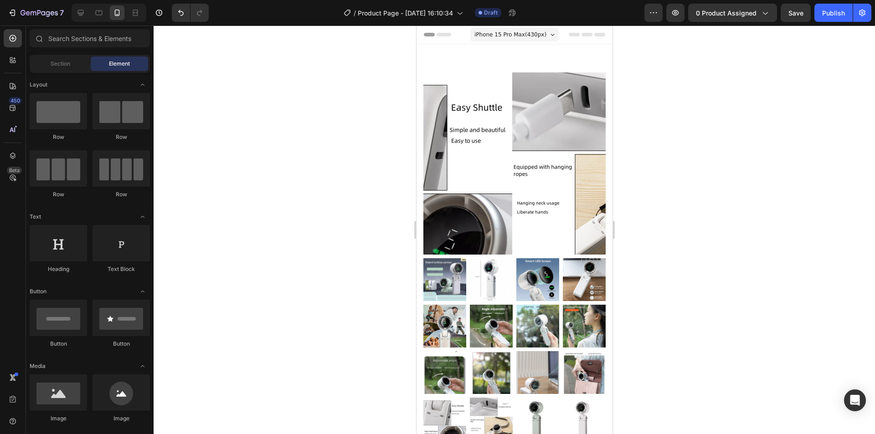
drag, startPoint x: 609, startPoint y: 59, endPoint x: 1028, endPoint y: 61, distance: 419.1
click at [581, 35] on icon at bounding box center [586, 35] width 11 height 4
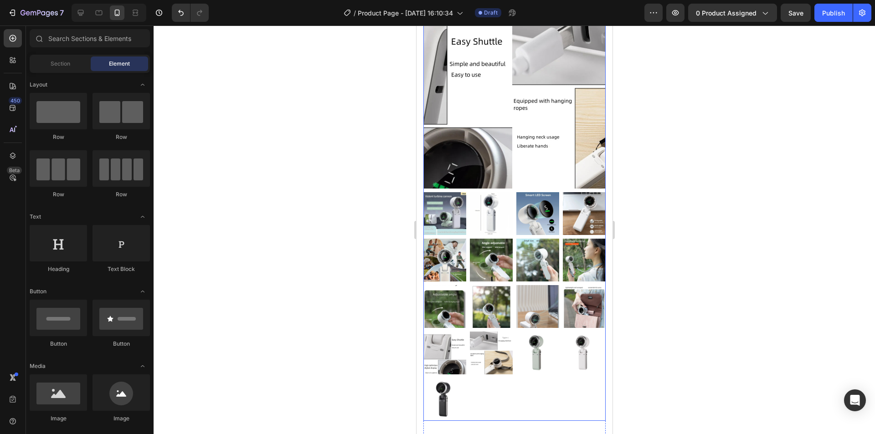
scroll to position [46, 0]
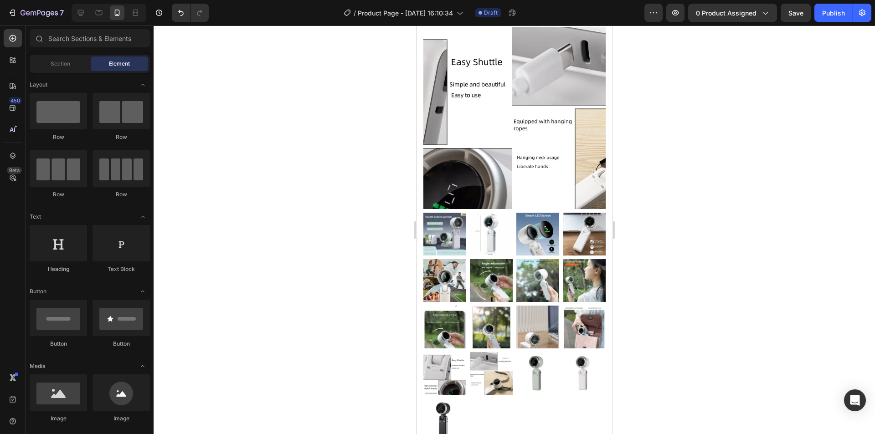
drag, startPoint x: 609, startPoint y: 50, endPoint x: 1031, endPoint y: 72, distance: 423.3
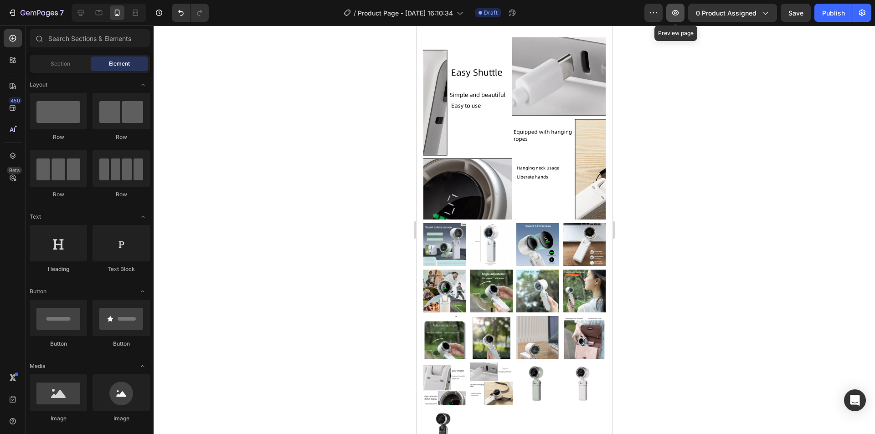
click at [675, 15] on icon "button" at bounding box center [675, 12] width 7 height 5
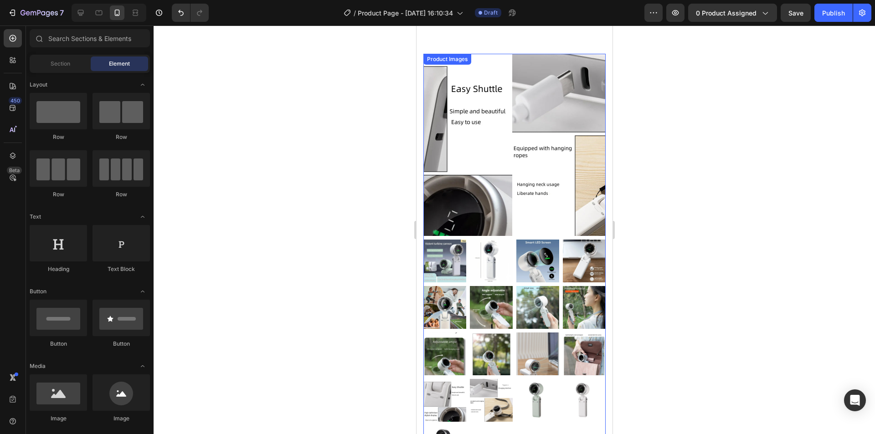
scroll to position [0, 0]
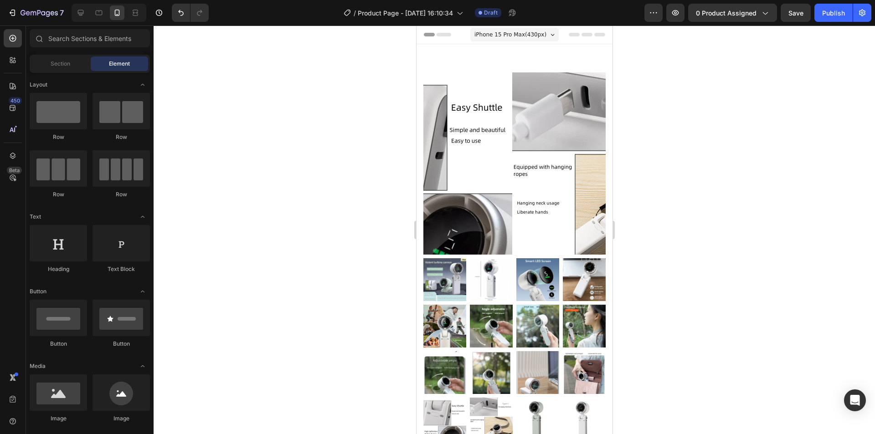
click at [436, 33] on span "Header" at bounding box center [443, 34] width 20 height 9
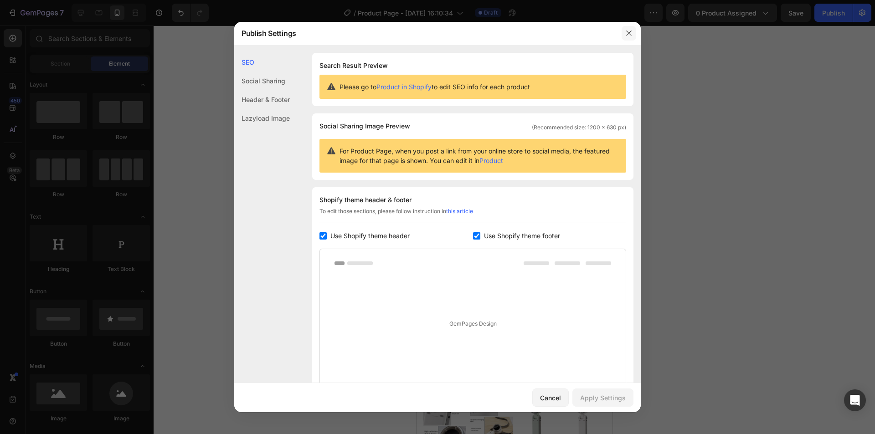
click at [629, 30] on icon "button" at bounding box center [628, 33] width 7 height 7
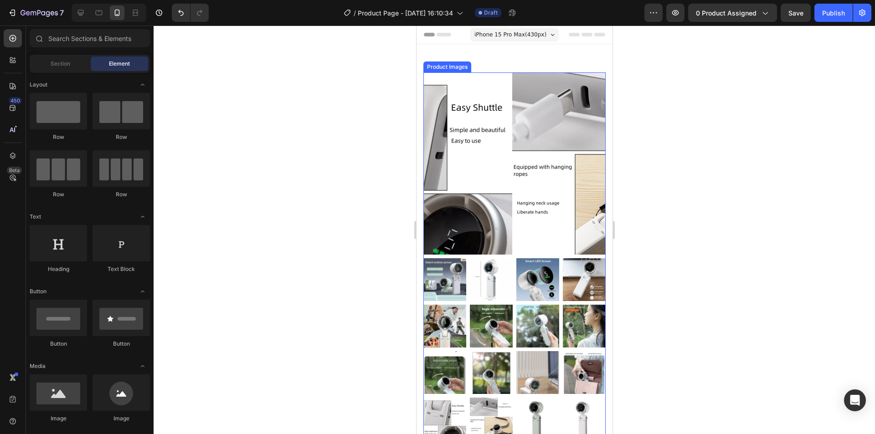
click at [512, 118] on img at bounding box center [603, 163] width 182 height 182
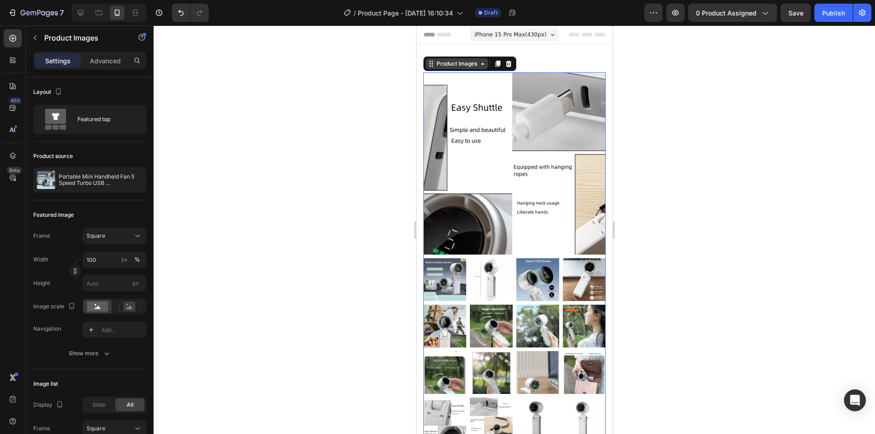
click at [478, 66] on div "Product Images" at bounding box center [456, 64] width 44 height 8
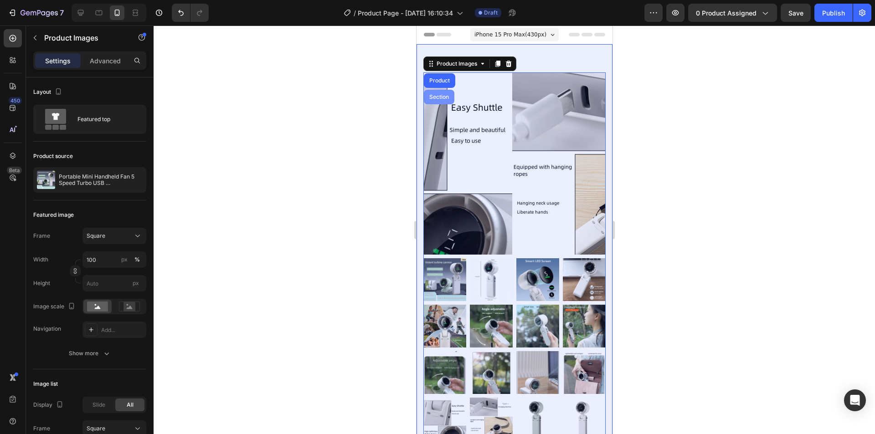
click at [438, 96] on div "Section" at bounding box center [438, 96] width 23 height 5
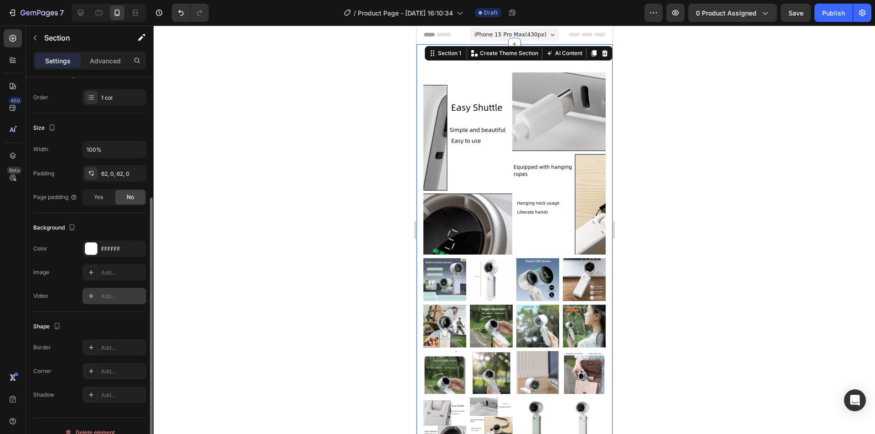
scroll to position [149, 0]
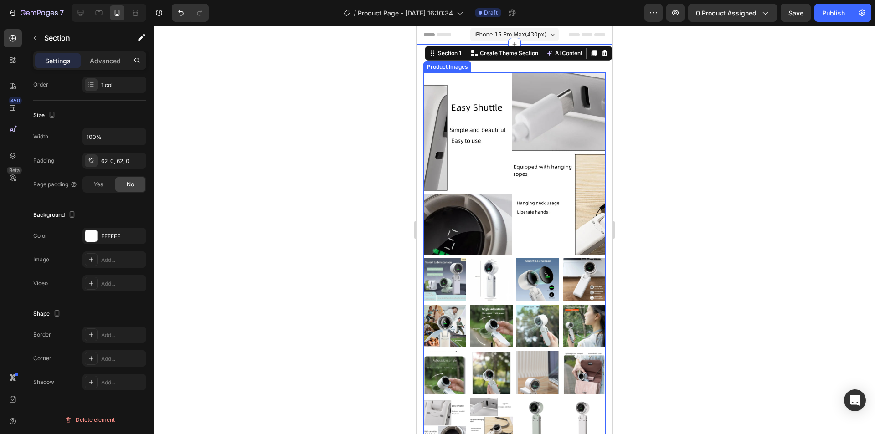
click at [512, 197] on img at bounding box center [603, 163] width 182 height 182
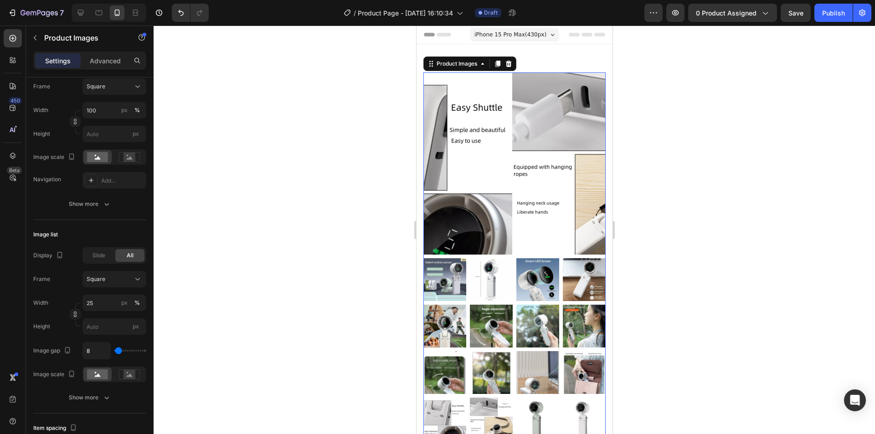
scroll to position [0, 0]
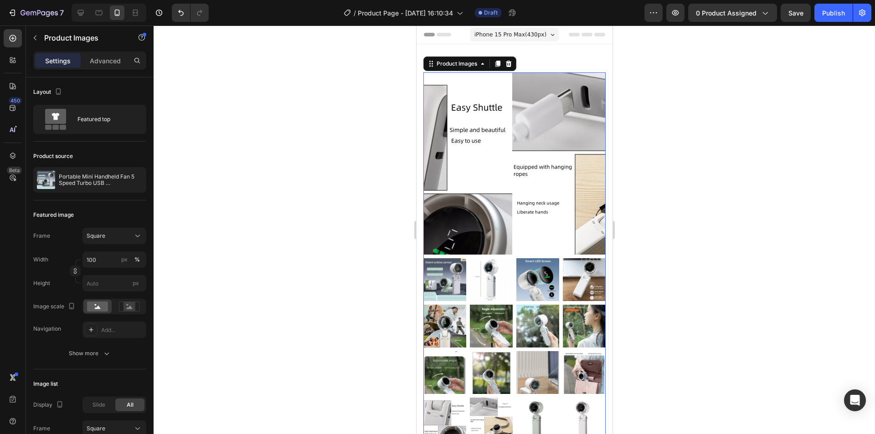
click at [512, 197] on img at bounding box center [603, 163] width 182 height 182
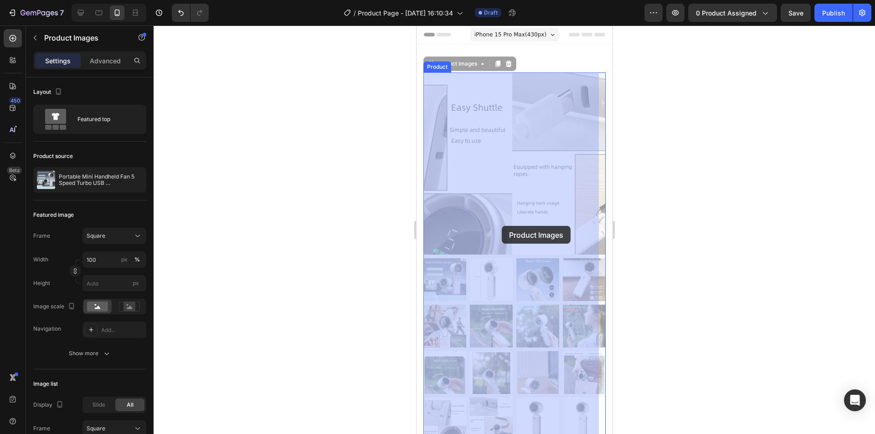
scroll to position [182, 0]
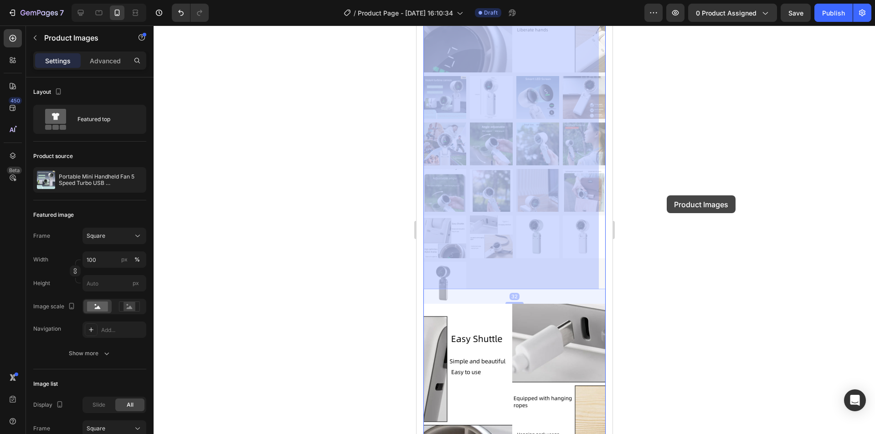
click at [667, 195] on div at bounding box center [514, 230] width 721 height 409
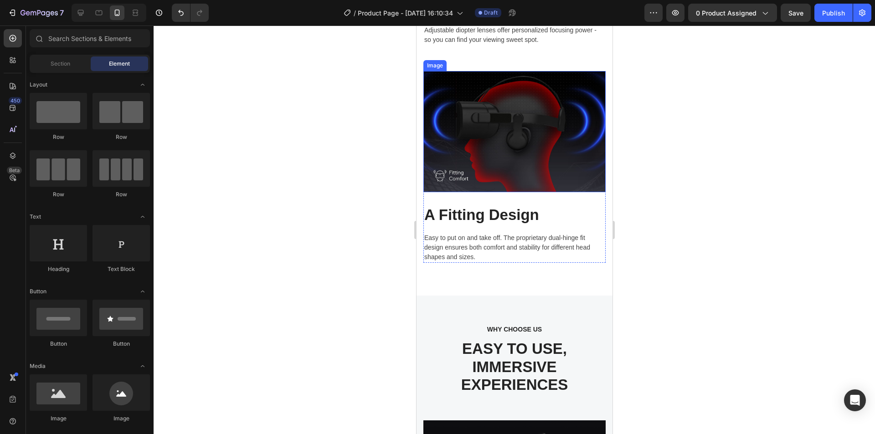
scroll to position [6240, 0]
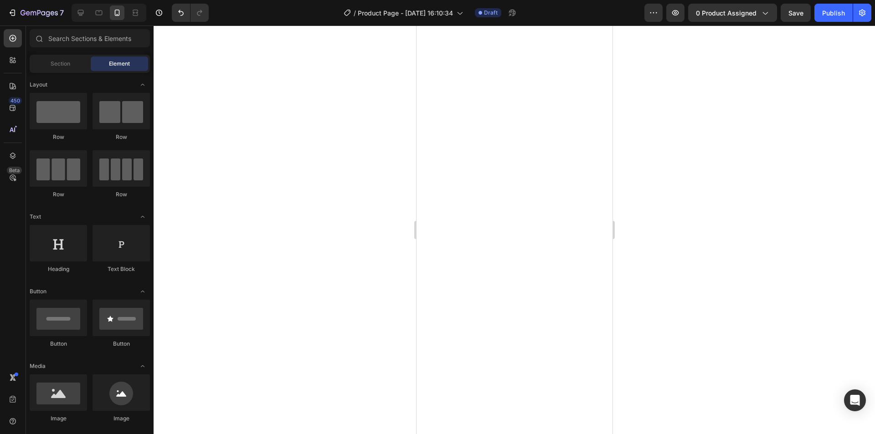
drag, startPoint x: 609, startPoint y: 301, endPoint x: 1037, endPoint y: 446, distance: 451.9
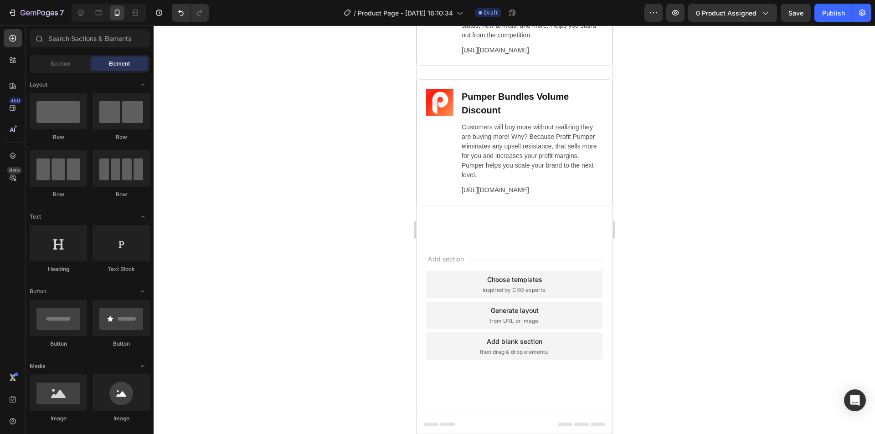
scroll to position [8759, 0]
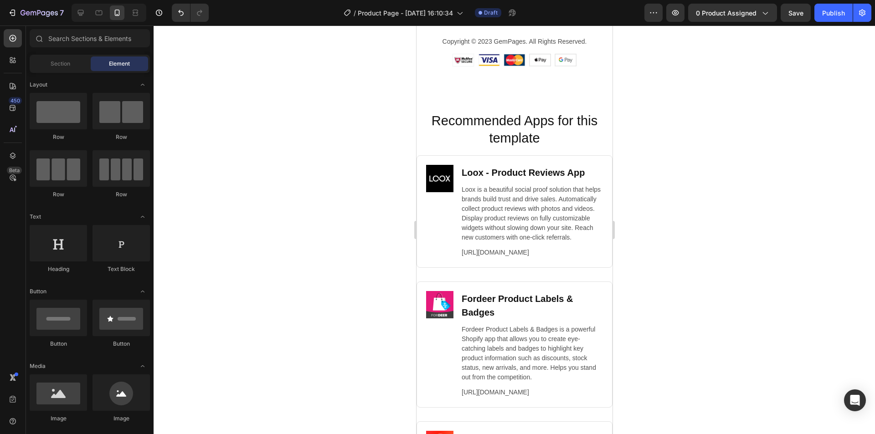
drag, startPoint x: 611, startPoint y: 408, endPoint x: 1048, endPoint y: 239, distance: 468.5
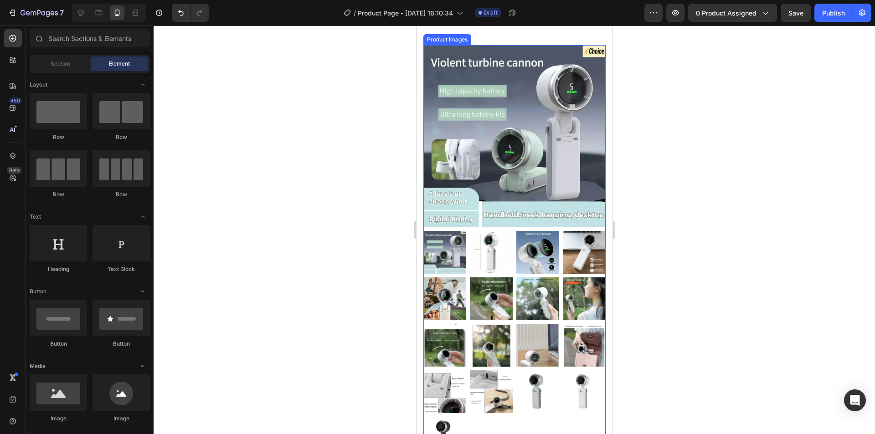
scroll to position [0, 0]
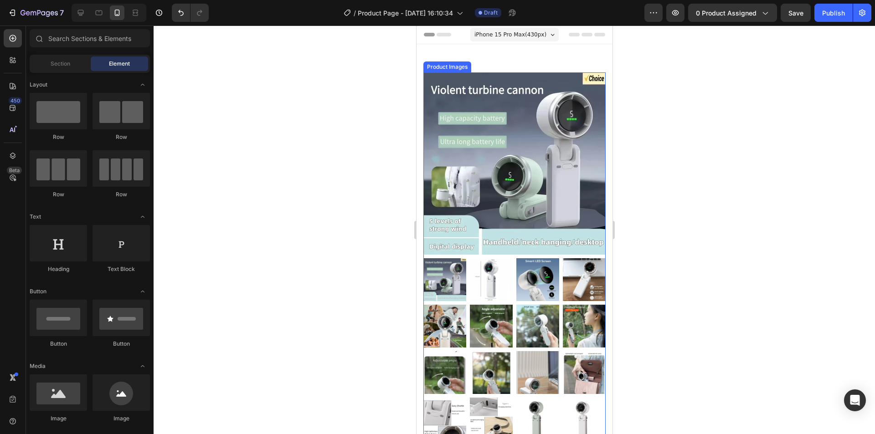
click at [461, 111] on img at bounding box center [514, 163] width 182 height 182
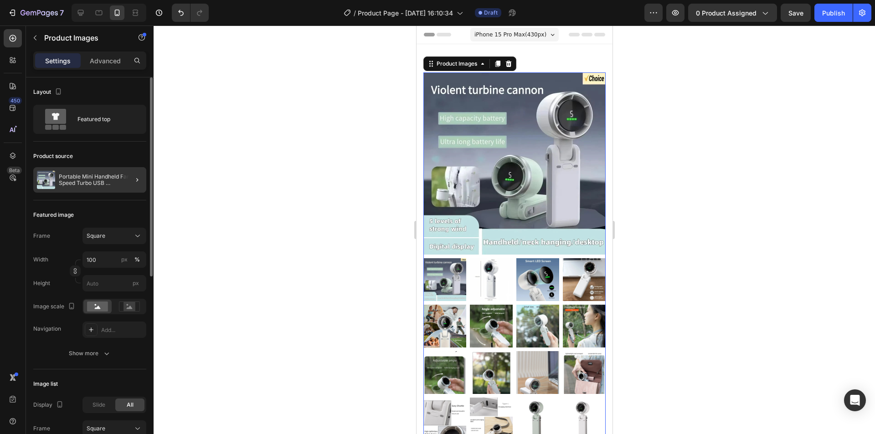
click at [123, 182] on div at bounding box center [134, 180] width 26 height 26
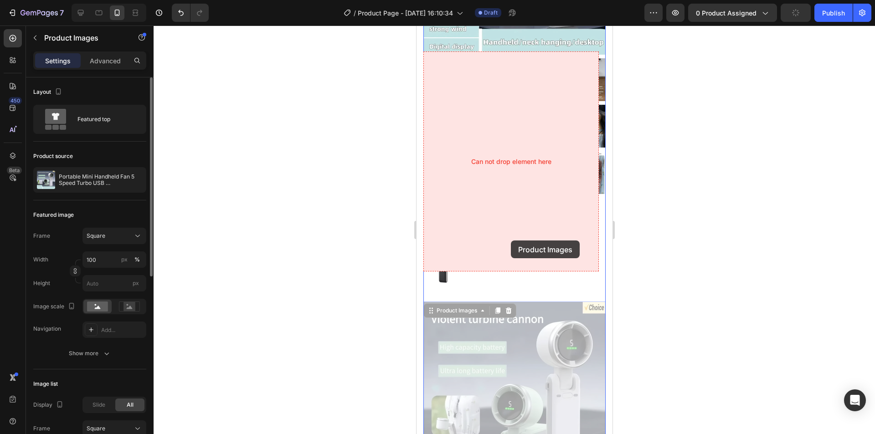
scroll to position [228, 0]
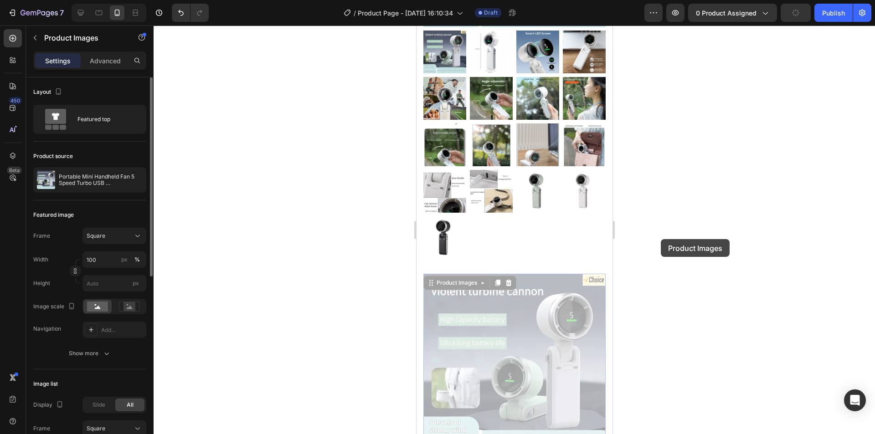
click at [660, 239] on div at bounding box center [514, 230] width 721 height 409
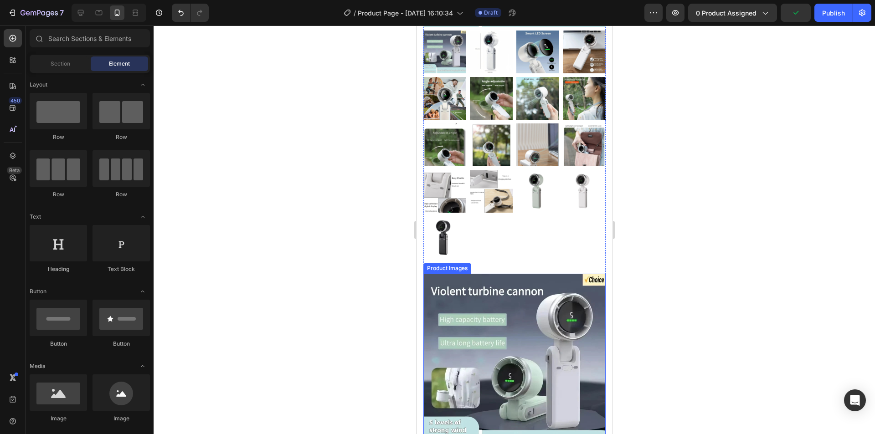
click at [521, 304] on img at bounding box center [514, 365] width 182 height 182
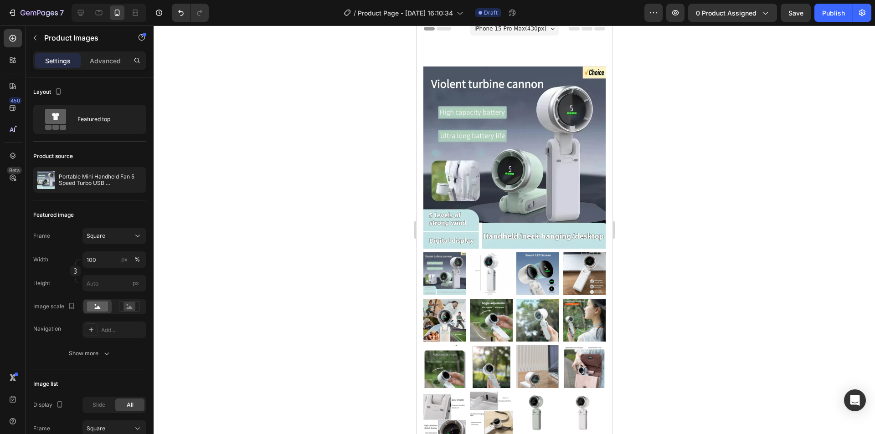
scroll to position [0, 0]
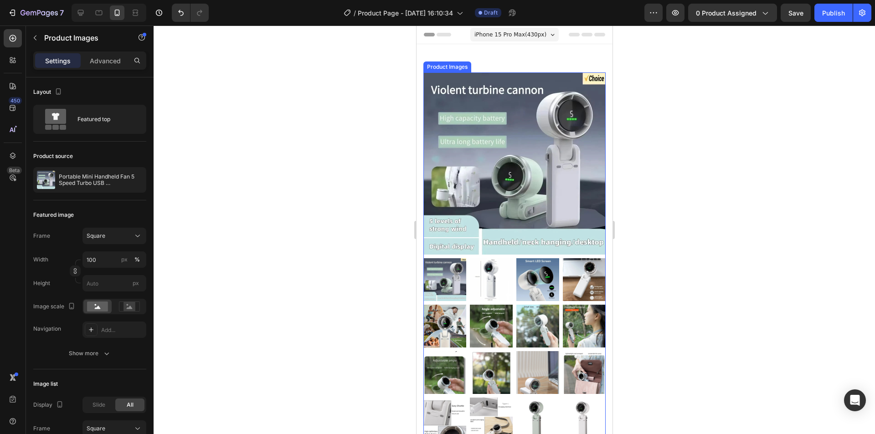
click at [542, 164] on img at bounding box center [514, 163] width 182 height 182
drag, startPoint x: 510, startPoint y: 61, endPoint x: 548, endPoint y: 65, distance: 38.4
click at [511, 61] on icon at bounding box center [507, 63] width 7 height 7
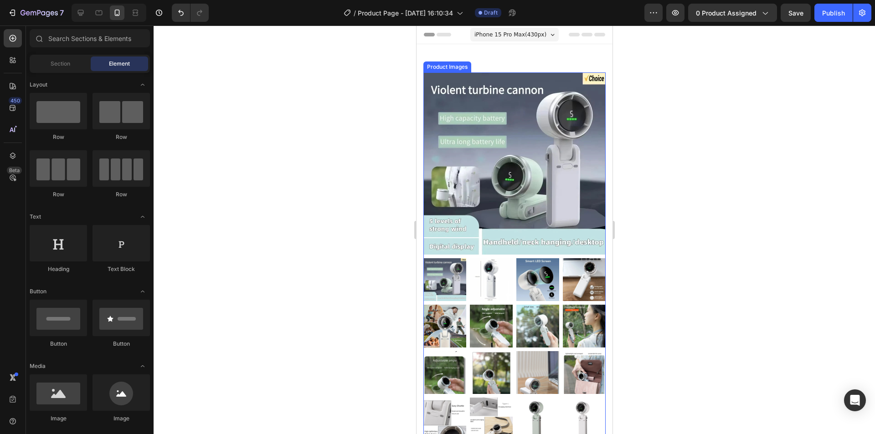
click at [527, 106] on img at bounding box center [514, 163] width 182 height 182
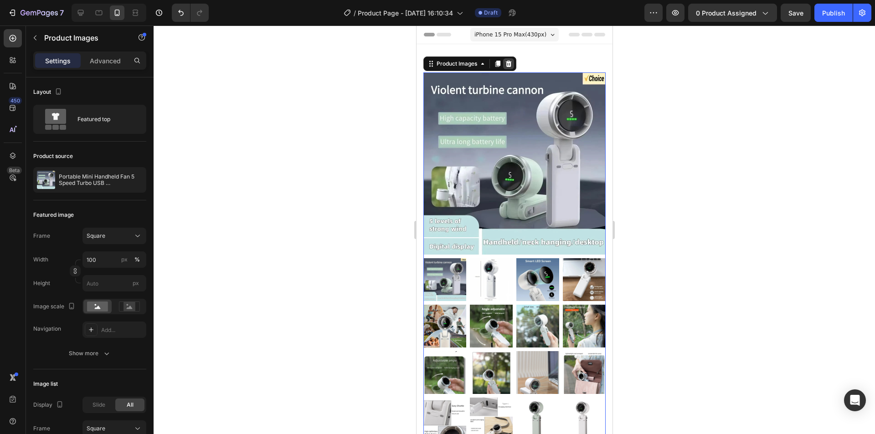
click at [507, 63] on icon at bounding box center [508, 64] width 6 height 6
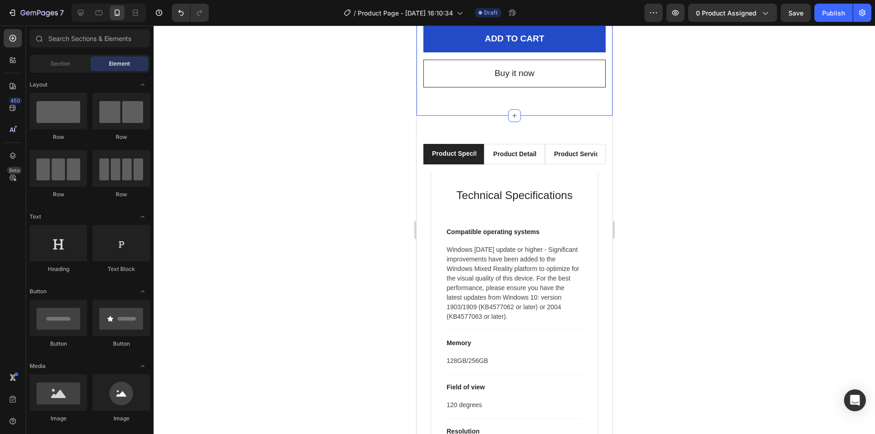
scroll to position [3580, 0]
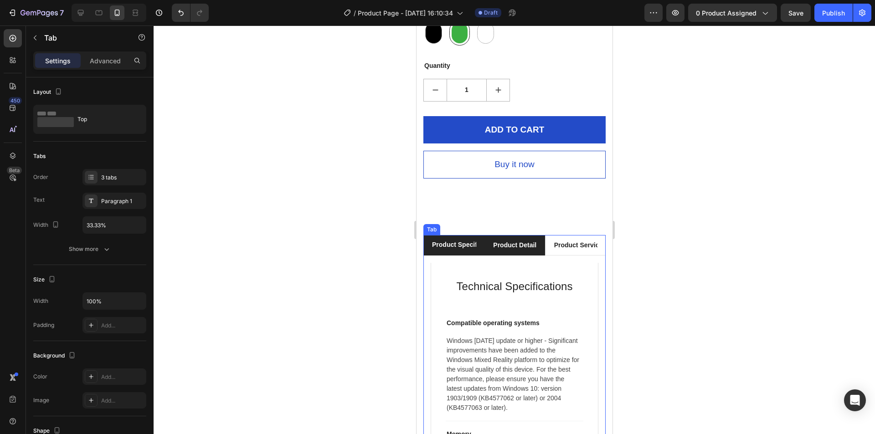
click at [498, 239] on div "Product Details" at bounding box center [513, 245] width 45 height 12
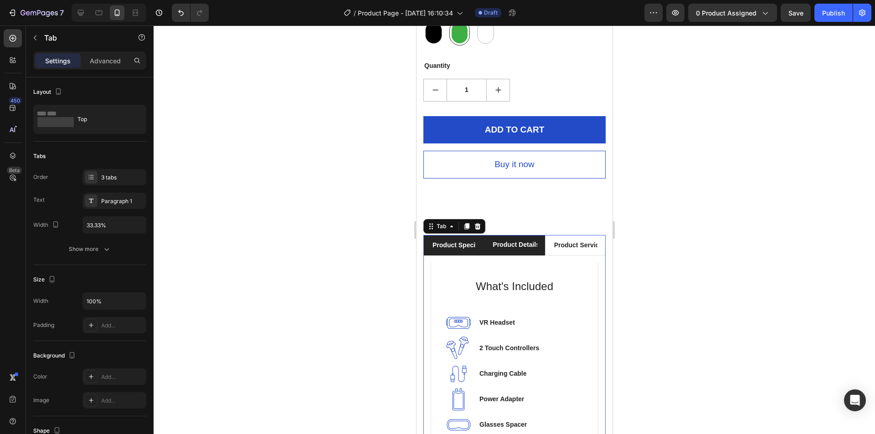
click at [455, 235] on li "Product Specifications" at bounding box center [453, 245] width 61 height 20
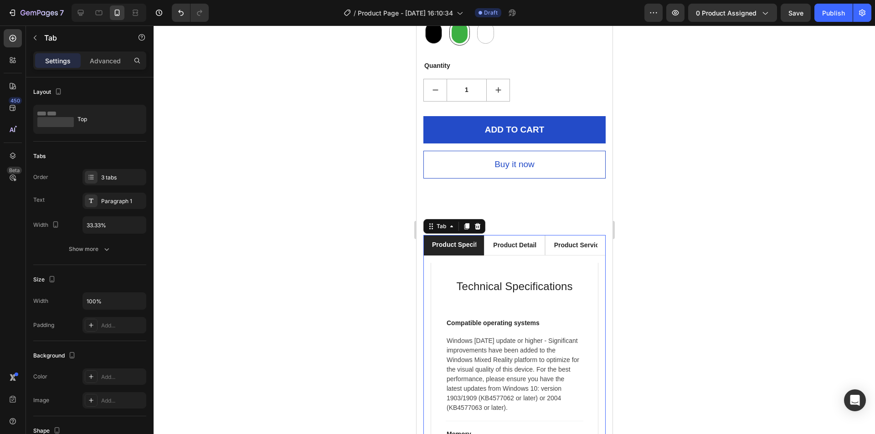
click at [708, 162] on div at bounding box center [514, 230] width 721 height 409
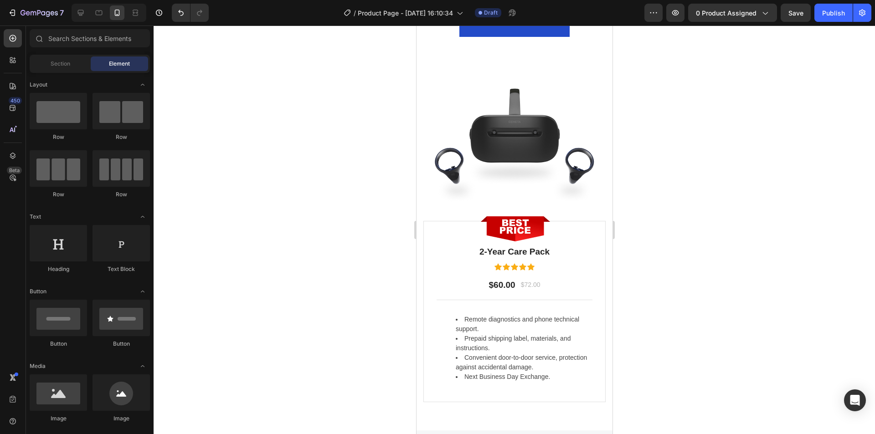
scroll to position [3352, 0]
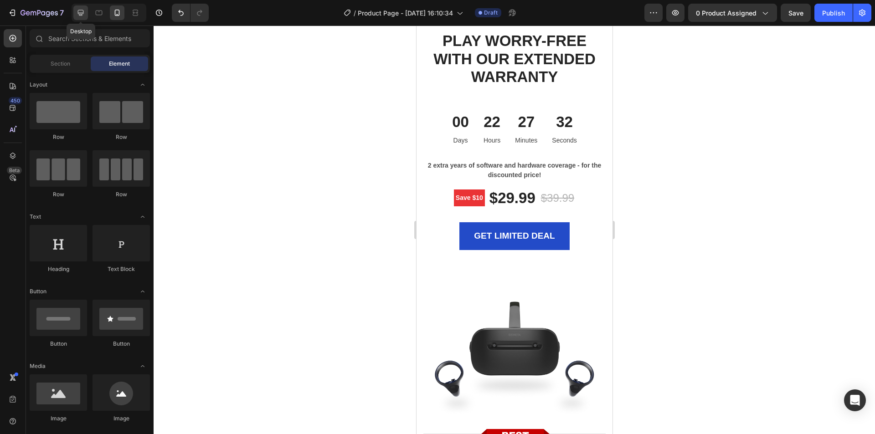
click at [79, 11] on icon at bounding box center [80, 12] width 9 height 9
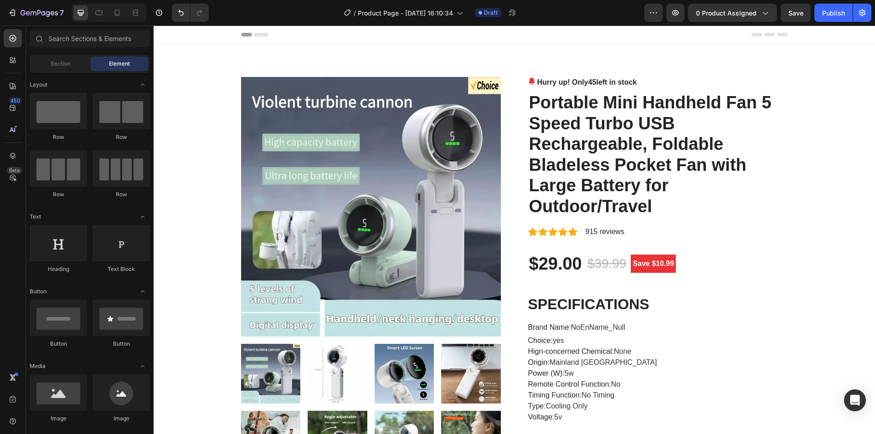
drag, startPoint x: 874, startPoint y: 227, endPoint x: 1025, endPoint y: 43, distance: 237.9
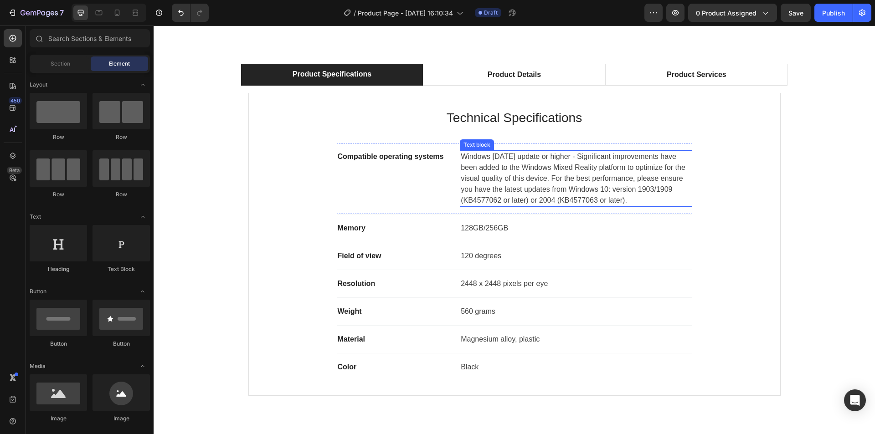
scroll to position [4327, 0]
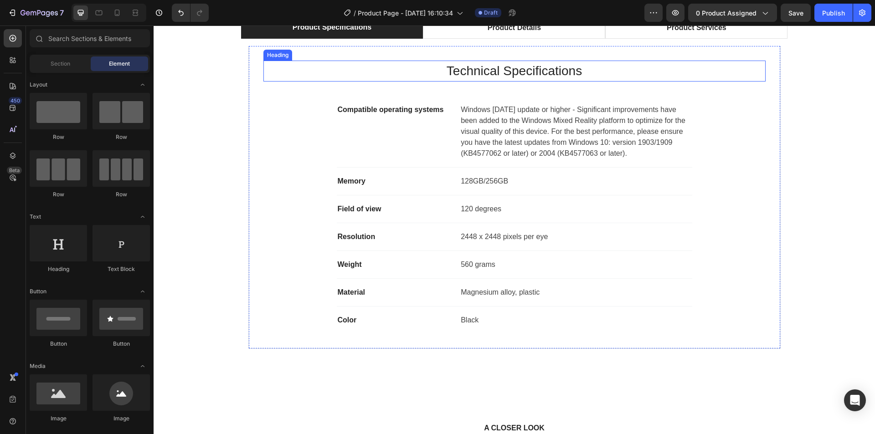
click at [404, 61] on p "Technical Specifications" at bounding box center [514, 70] width 500 height 19
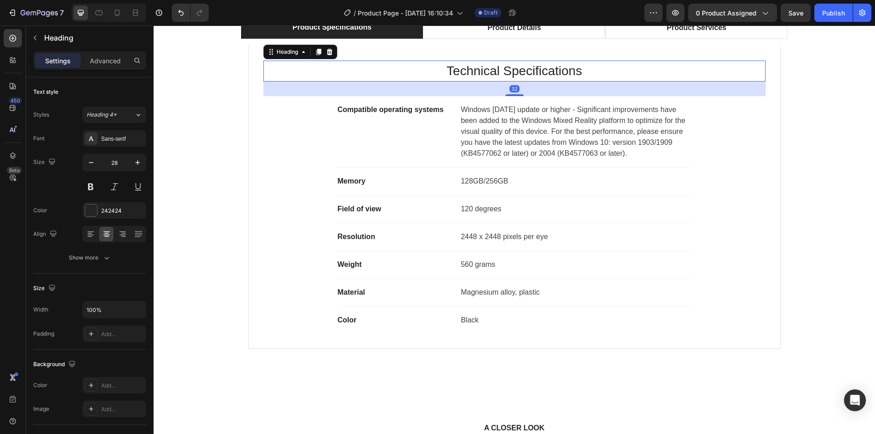
click at [531, 72] on p "Technical Specifications" at bounding box center [514, 70] width 500 height 19
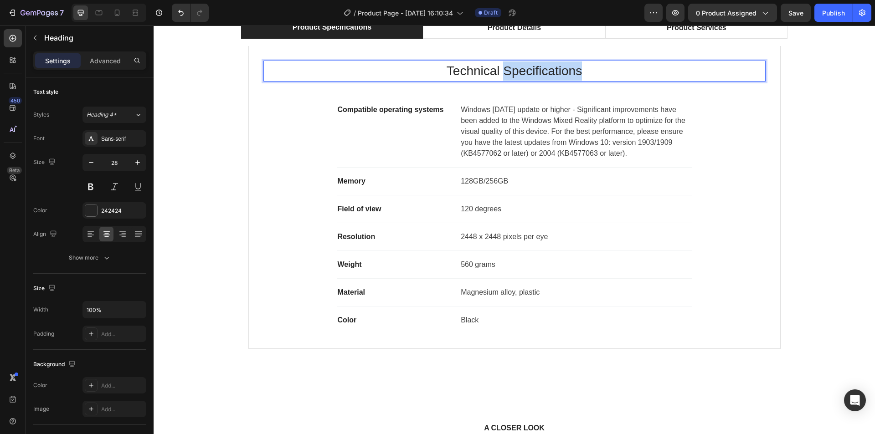
click at [531, 72] on p "Technical Specifications" at bounding box center [514, 70] width 500 height 19
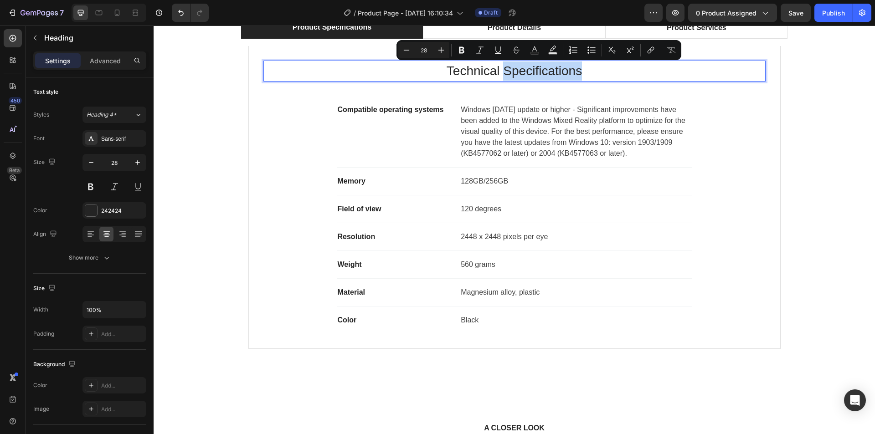
click at [609, 68] on p "Technical Specifications" at bounding box center [514, 70] width 500 height 19
click at [578, 75] on p "Technical Specifications" at bounding box center [514, 70] width 500 height 19
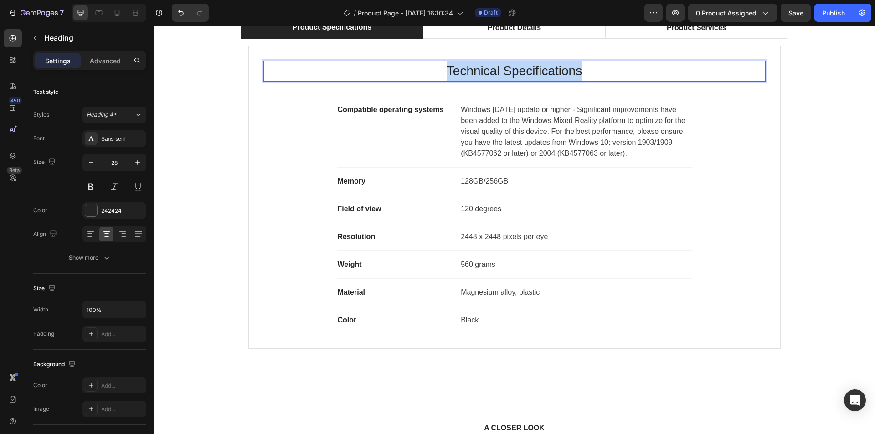
drag, startPoint x: 590, startPoint y: 74, endPoint x: 437, endPoint y: 71, distance: 153.1
click at [439, 71] on p "Technical Specifications" at bounding box center [514, 70] width 500 height 19
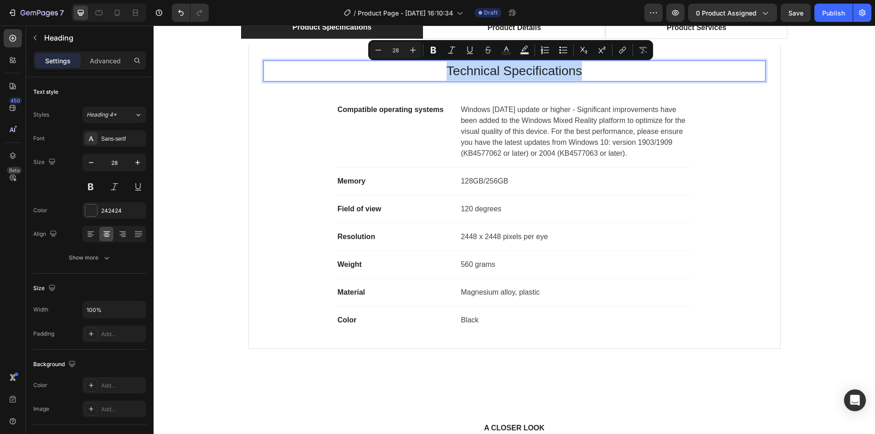
copy p "Technical Specifications"
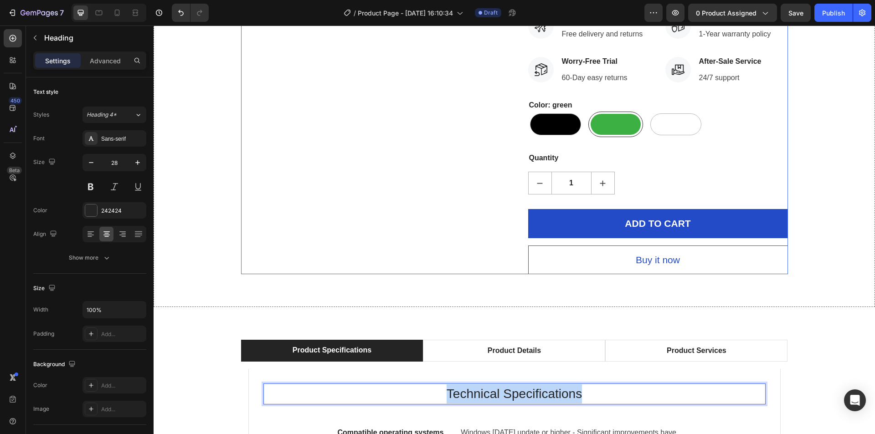
scroll to position [4008, 0]
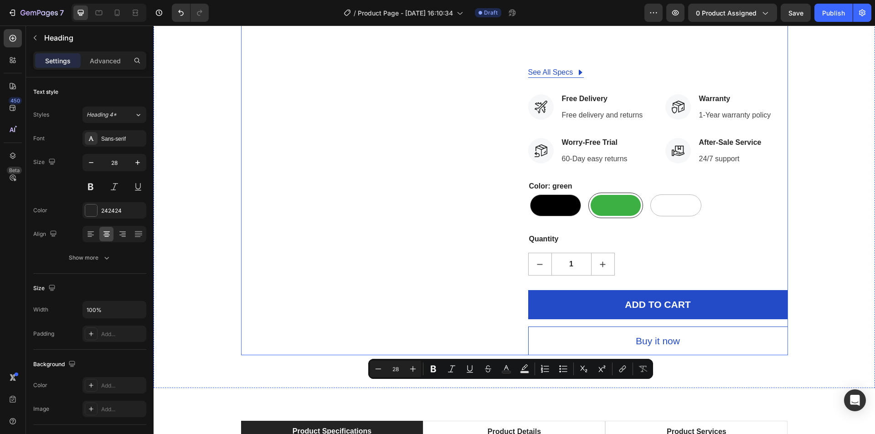
type input "16"
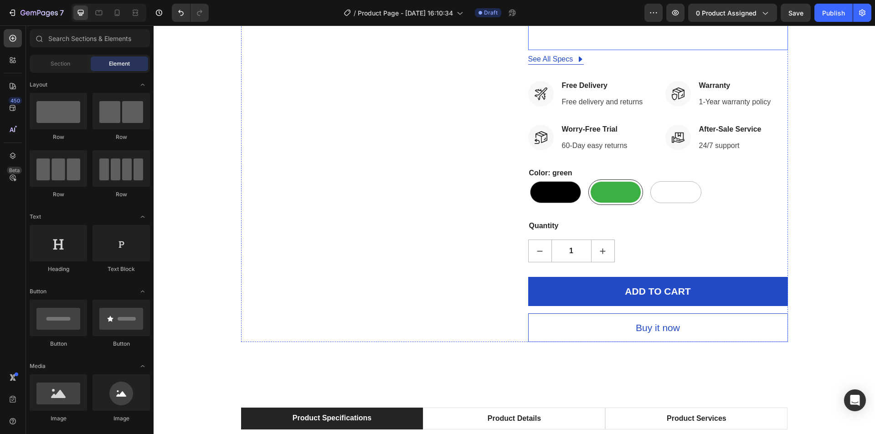
scroll to position [3917, 0]
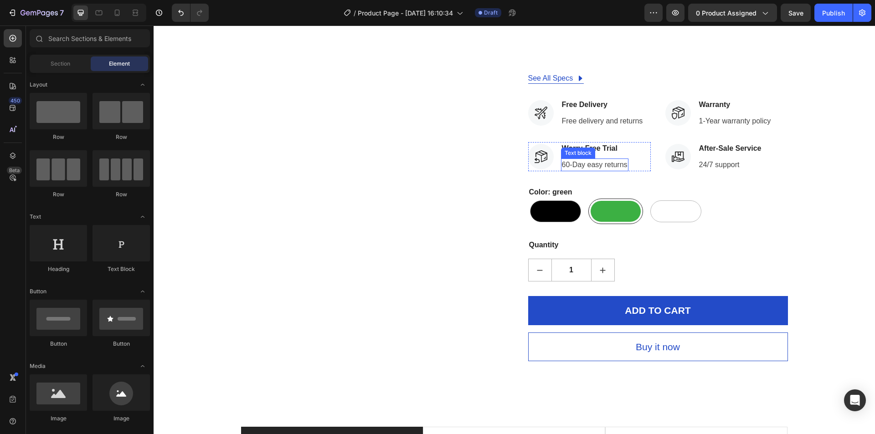
click at [566, 166] on p "60-Day easy returns" at bounding box center [595, 164] width 66 height 11
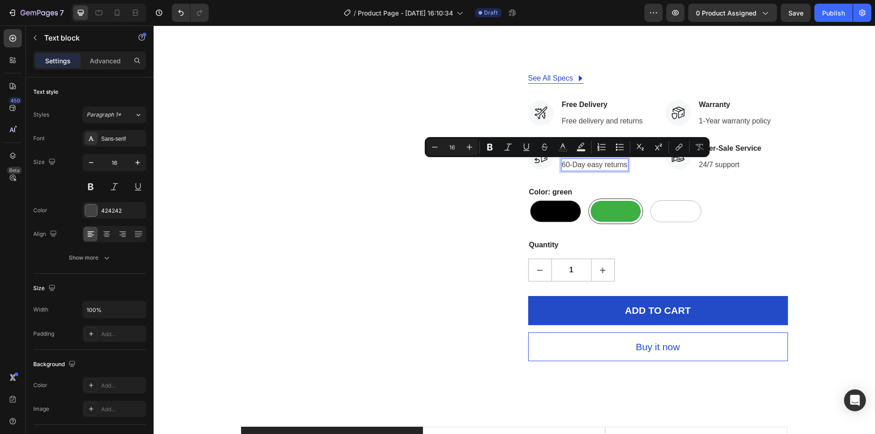
click at [564, 164] on p "60-Day easy returns" at bounding box center [595, 164] width 66 height 11
drag, startPoint x: 566, startPoint y: 164, endPoint x: 559, endPoint y: 165, distance: 6.8
click at [562, 165] on p "60-Day easy returns" at bounding box center [595, 164] width 66 height 11
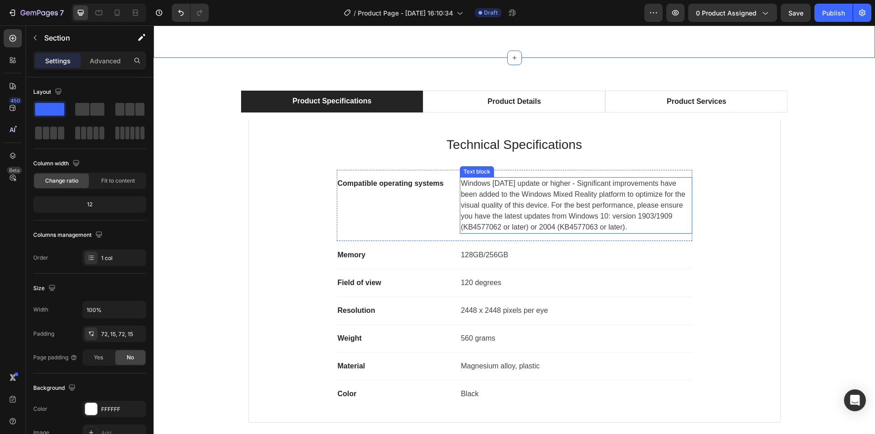
scroll to position [4282, 0]
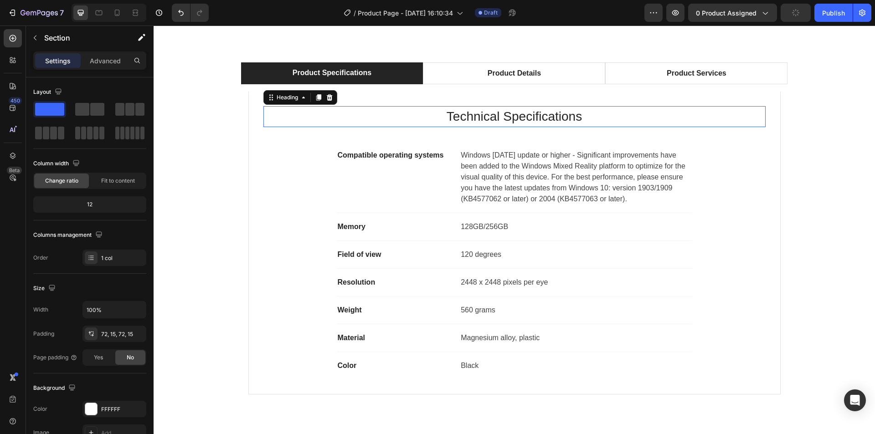
click at [495, 116] on p "Technical Specifications" at bounding box center [514, 116] width 500 height 19
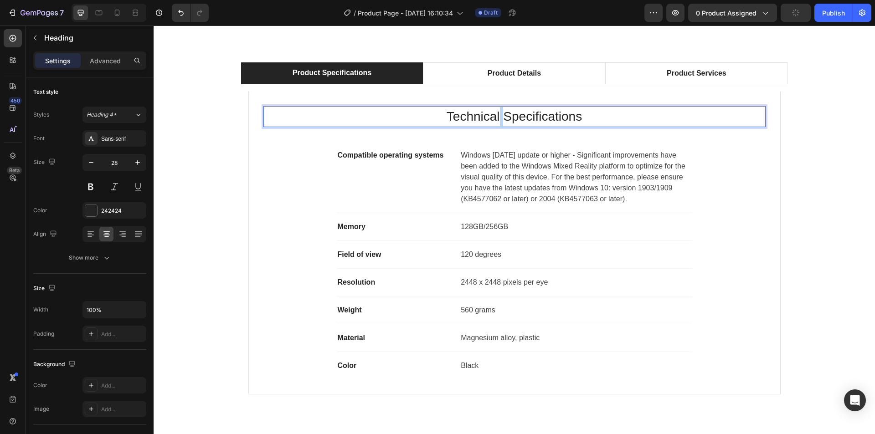
click at [495, 116] on p "Technical Specifications" at bounding box center [514, 116] width 500 height 19
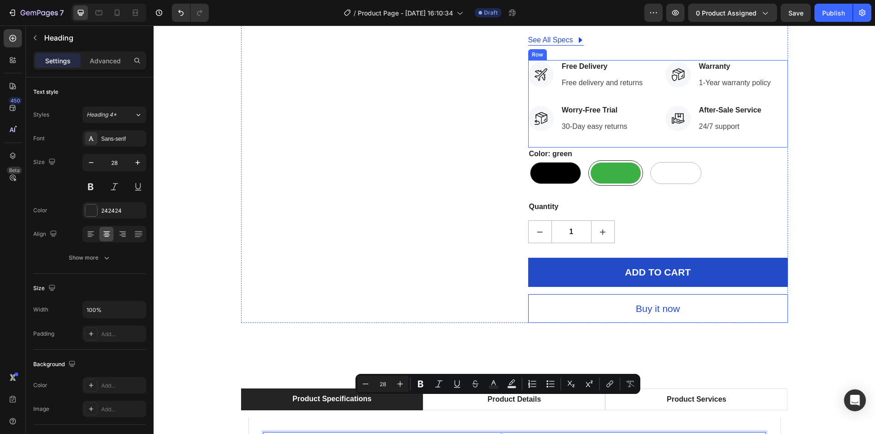
type input "16"
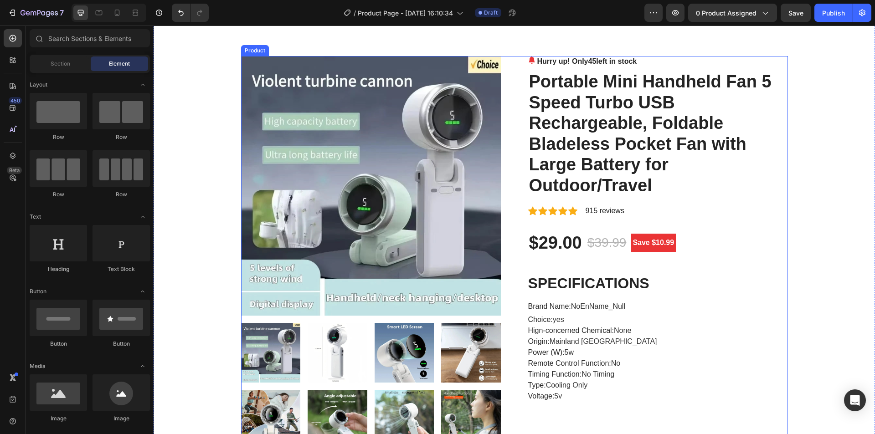
scroll to position [0, 0]
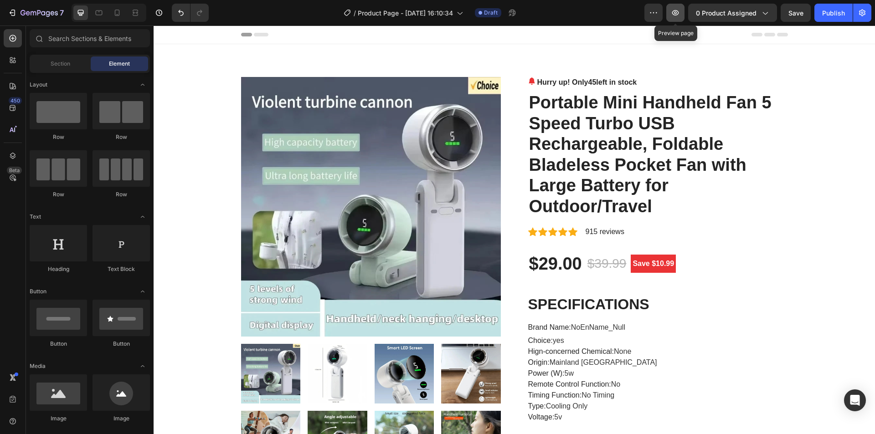
click at [679, 11] on icon "button" at bounding box center [674, 12] width 9 height 9
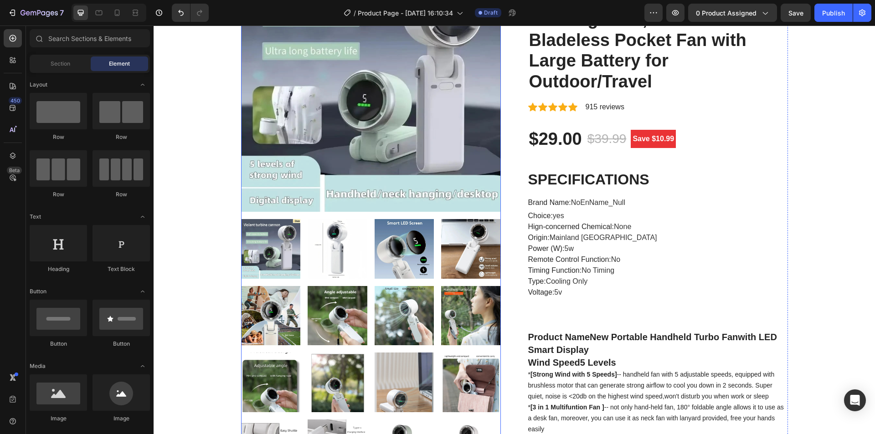
scroll to position [273, 0]
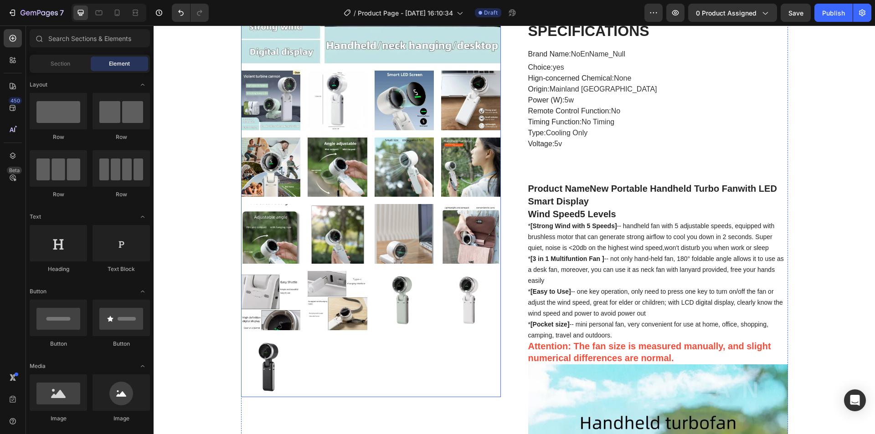
click at [327, 251] on img at bounding box center [337, 234] width 60 height 60
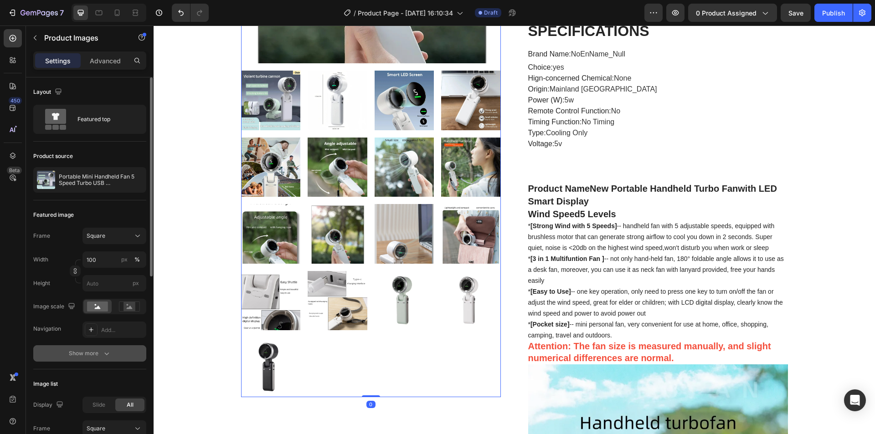
scroll to position [182, 0]
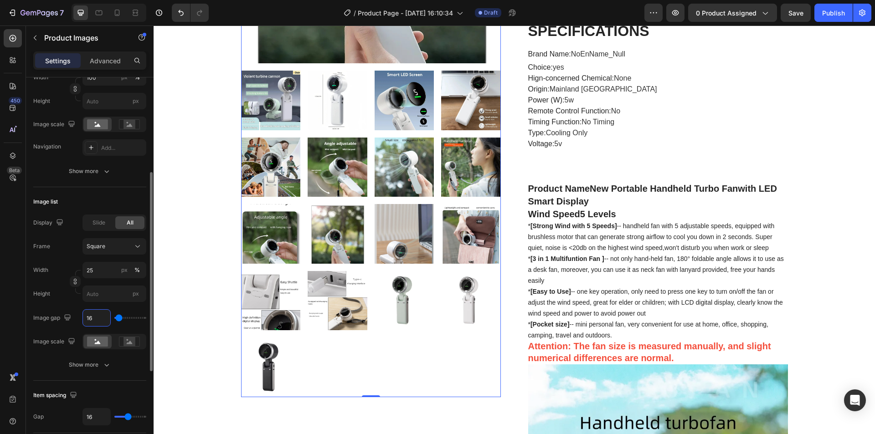
type input "28"
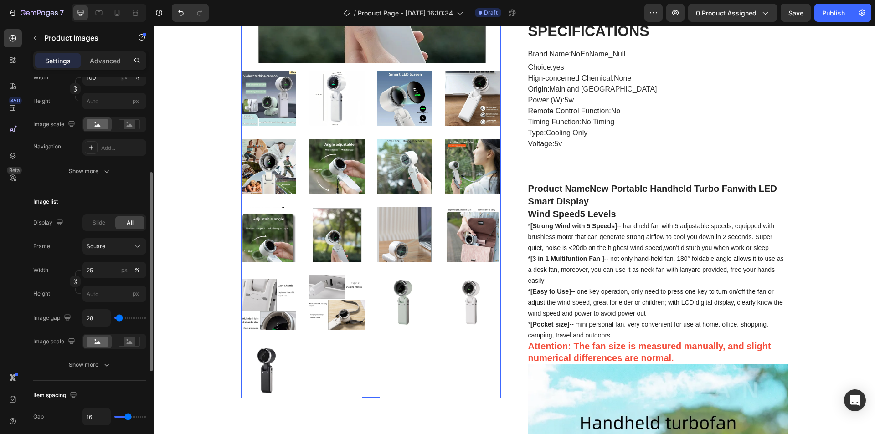
type input "19"
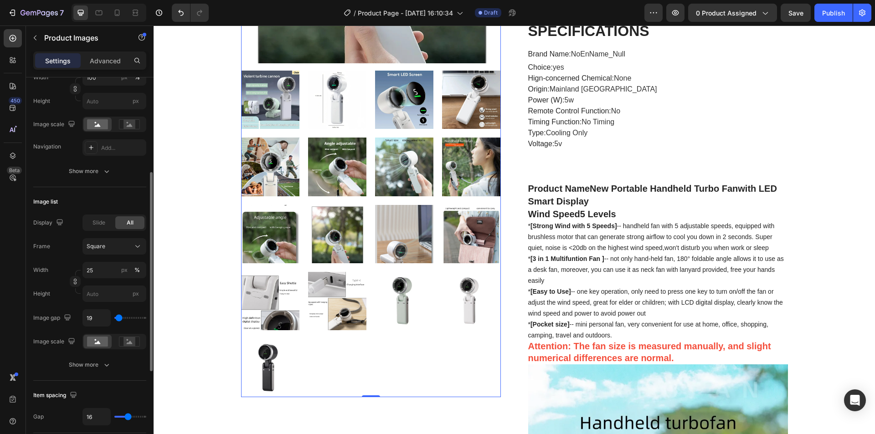
type input "0"
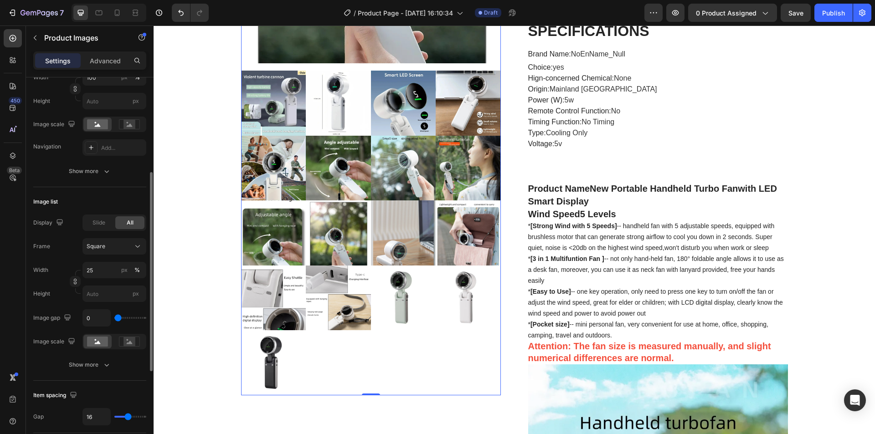
type input "148"
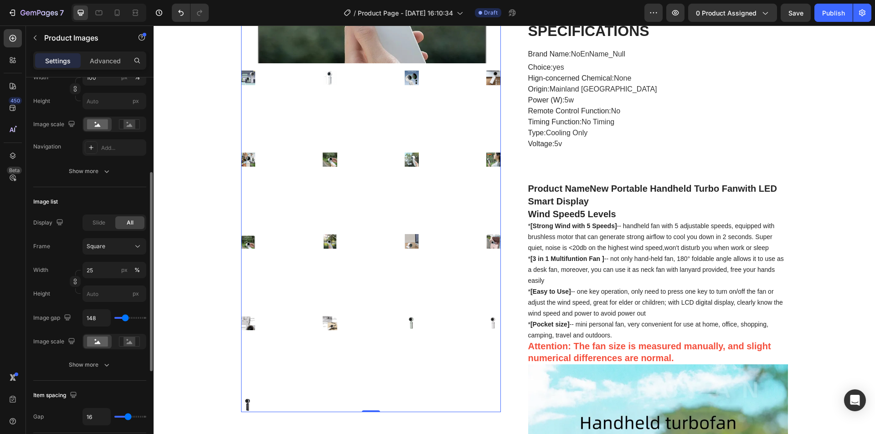
type input "74"
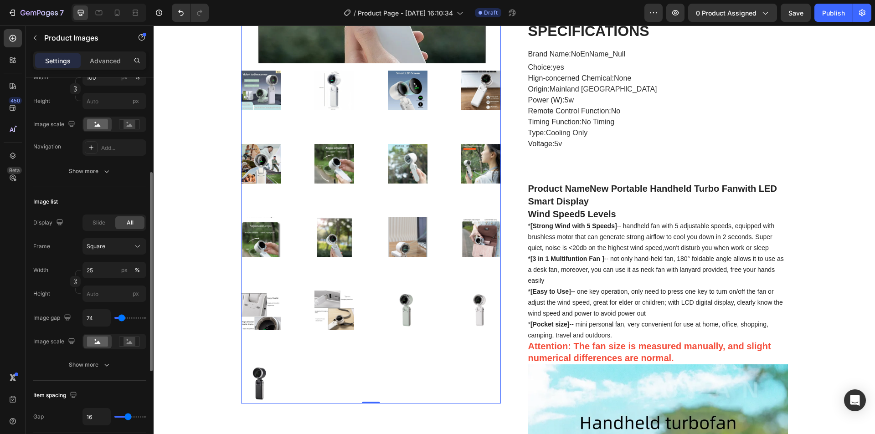
type input "65"
type input "37"
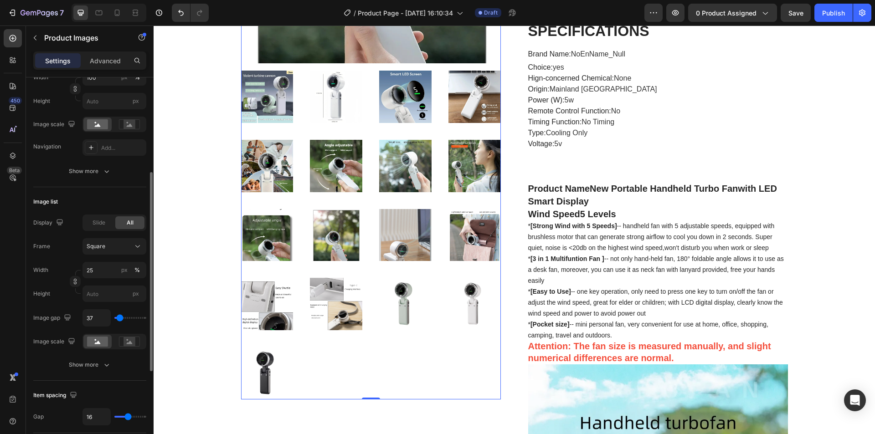
type input "0"
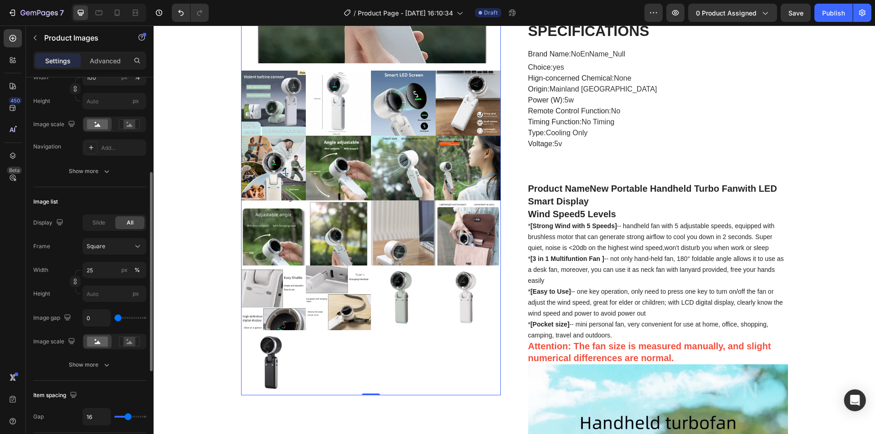
type input "56"
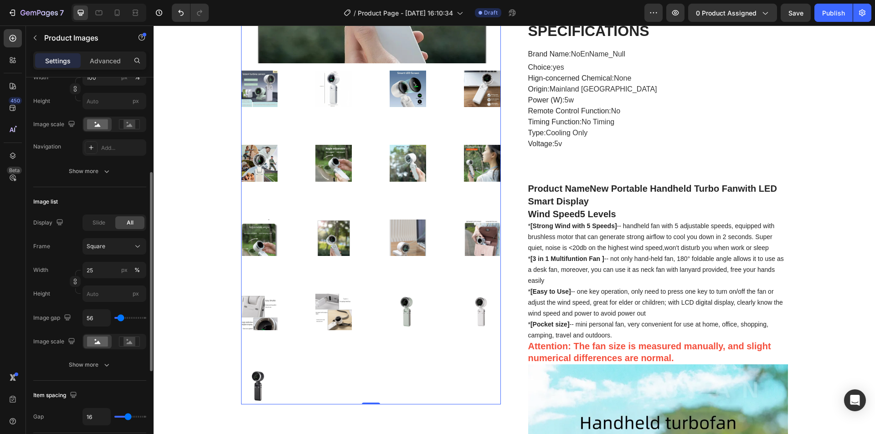
type input "83"
drag, startPoint x: 120, startPoint y: 319, endPoint x: 98, endPoint y: 317, distance: 21.6
type input "74"
click at [122, 318] on input "range" at bounding box center [130, 318] width 32 height 2
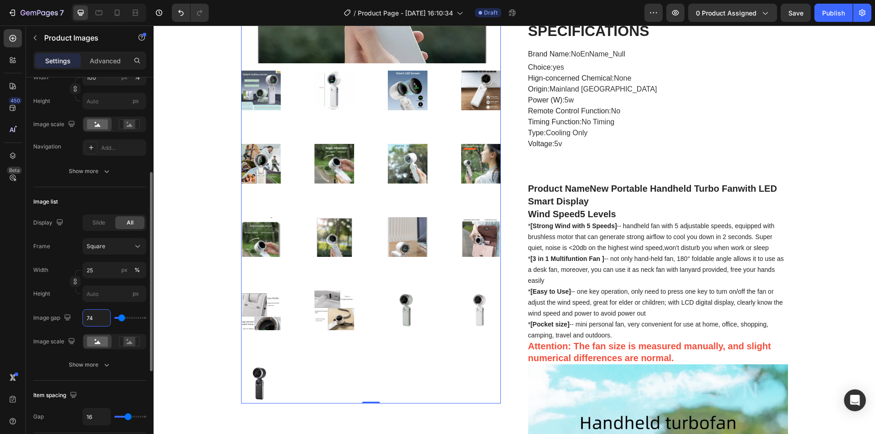
type input "1"
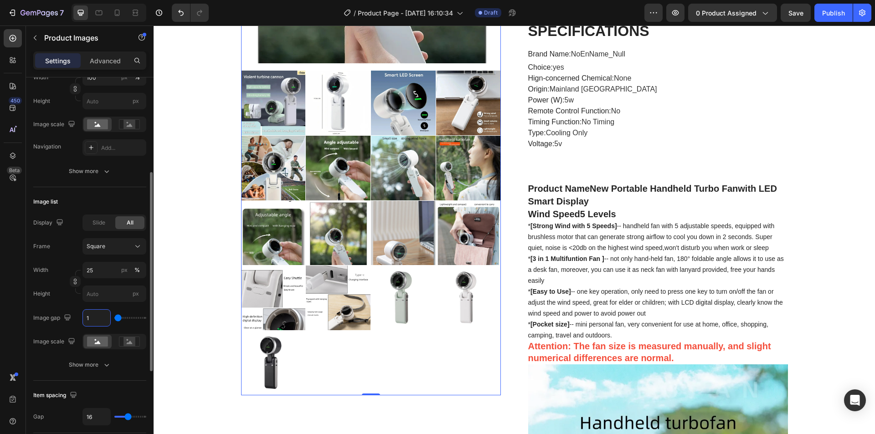
type input "16"
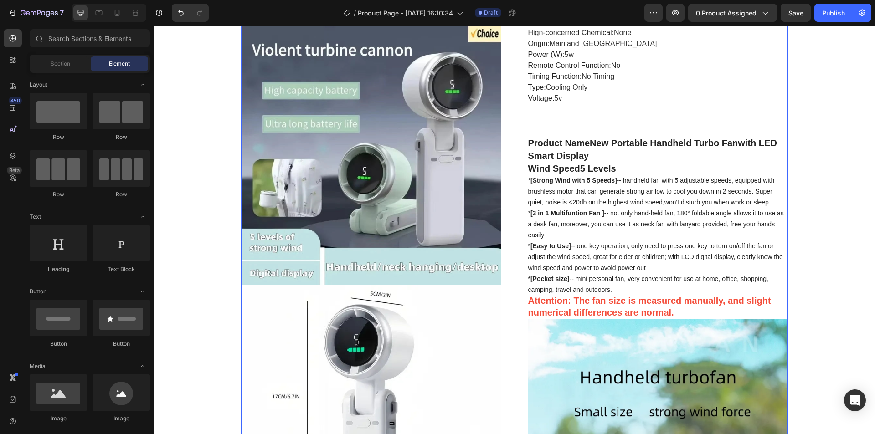
scroll to position [547, 0]
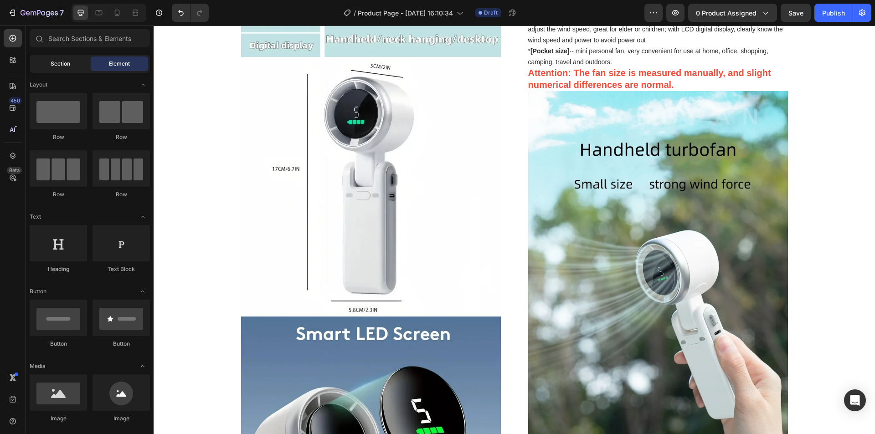
click at [58, 68] on div "Section" at bounding box center [59, 63] width 57 height 15
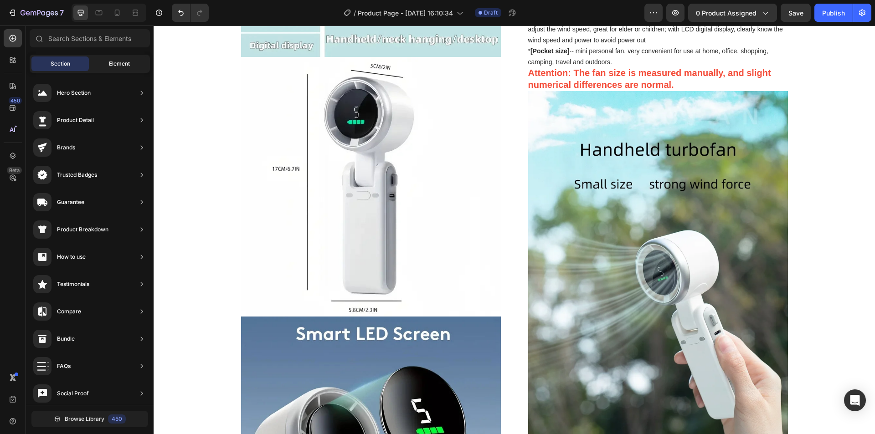
click at [118, 58] on div "Element" at bounding box center [119, 63] width 57 height 15
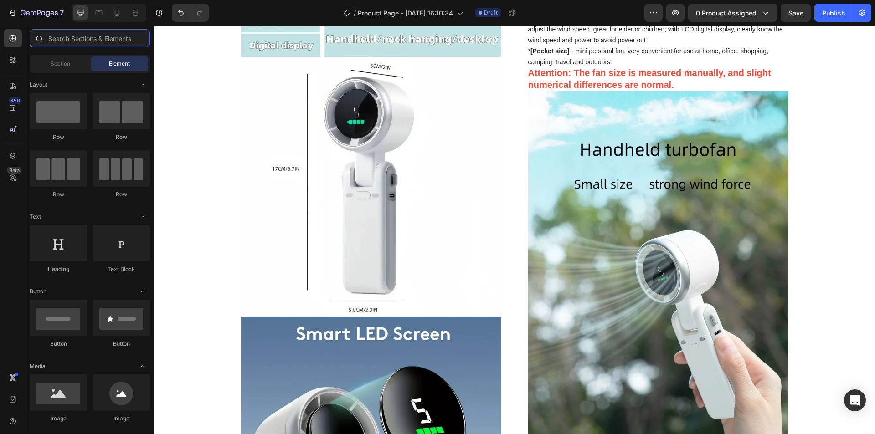
click at [118, 38] on input "text" at bounding box center [90, 38] width 120 height 18
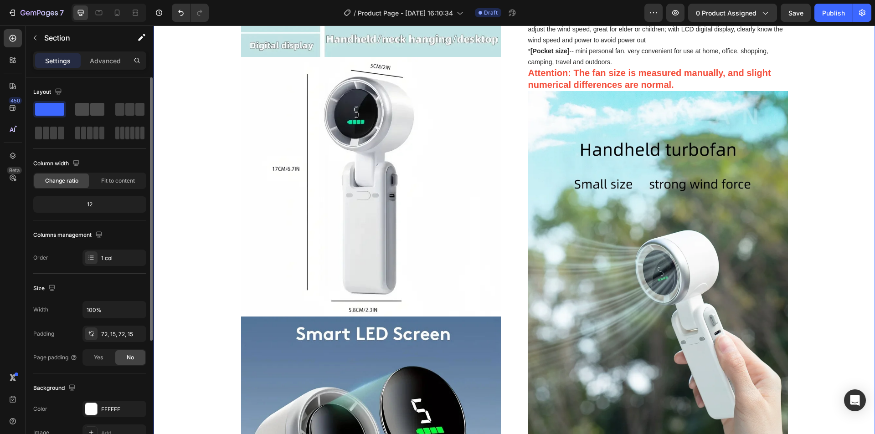
click at [93, 105] on span at bounding box center [97, 109] width 14 height 13
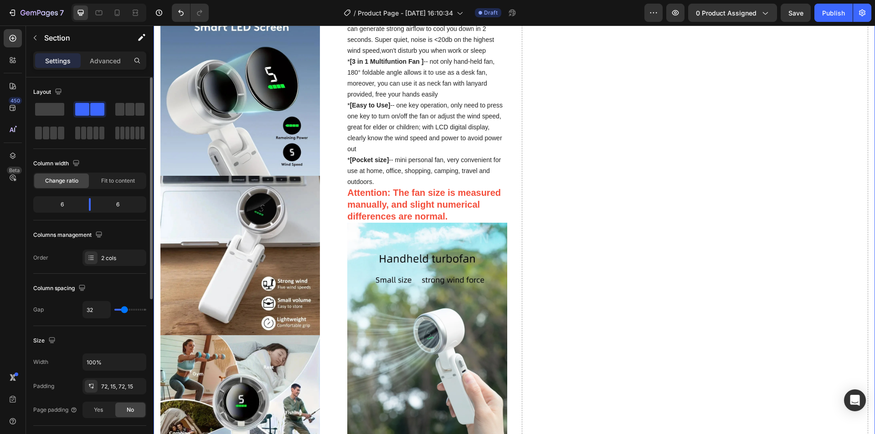
scroll to position [445, 0]
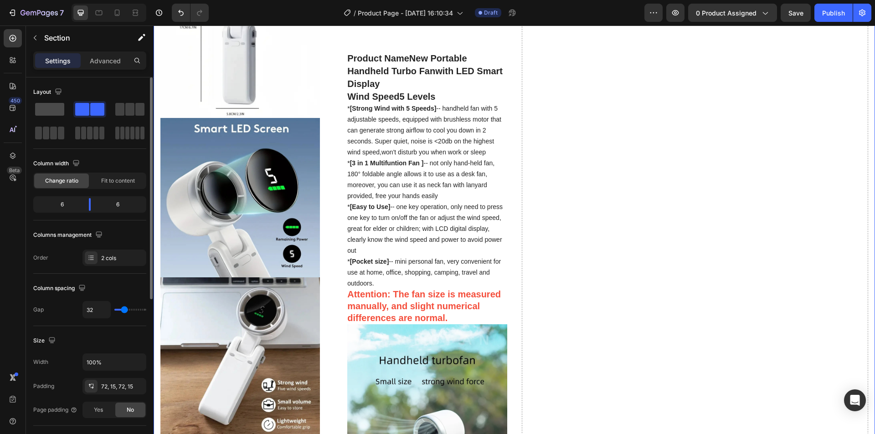
click at [61, 111] on span at bounding box center [49, 109] width 29 height 13
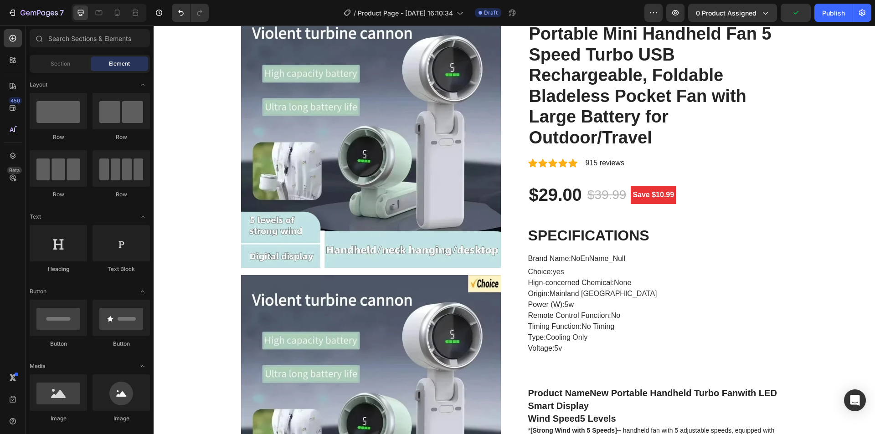
scroll to position [0, 0]
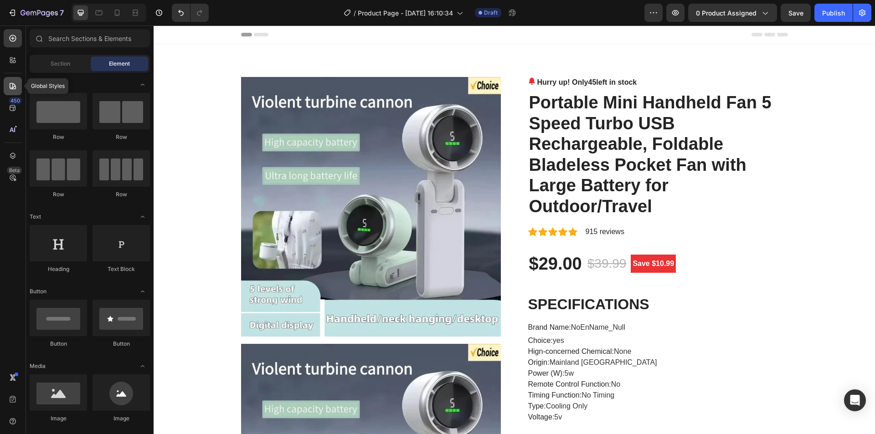
click at [20, 82] on div at bounding box center [13, 86] width 18 height 18
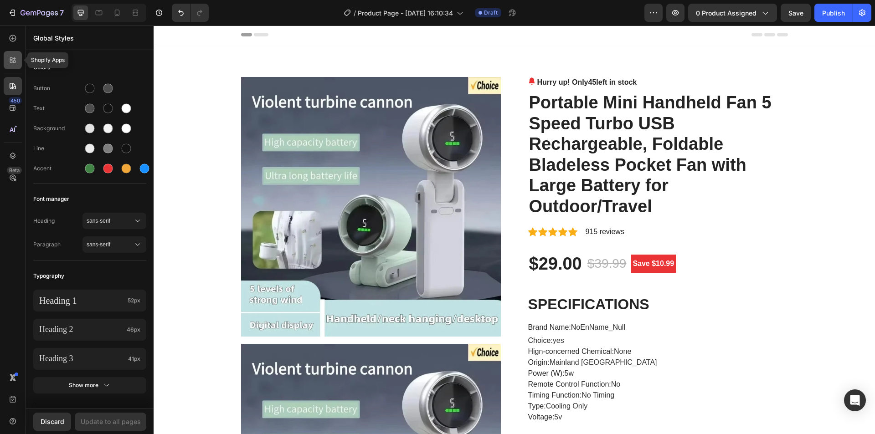
click at [10, 64] on icon at bounding box center [12, 60] width 9 height 9
